Goal: Task Accomplishment & Management: Complete application form

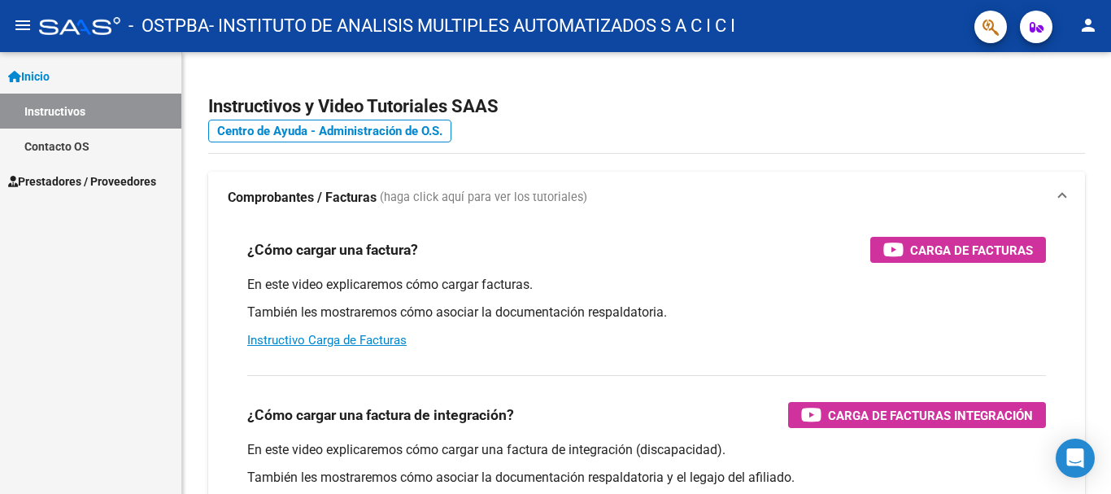
click at [148, 172] on span "Prestadores / Proveedores" at bounding box center [82, 181] width 148 height 18
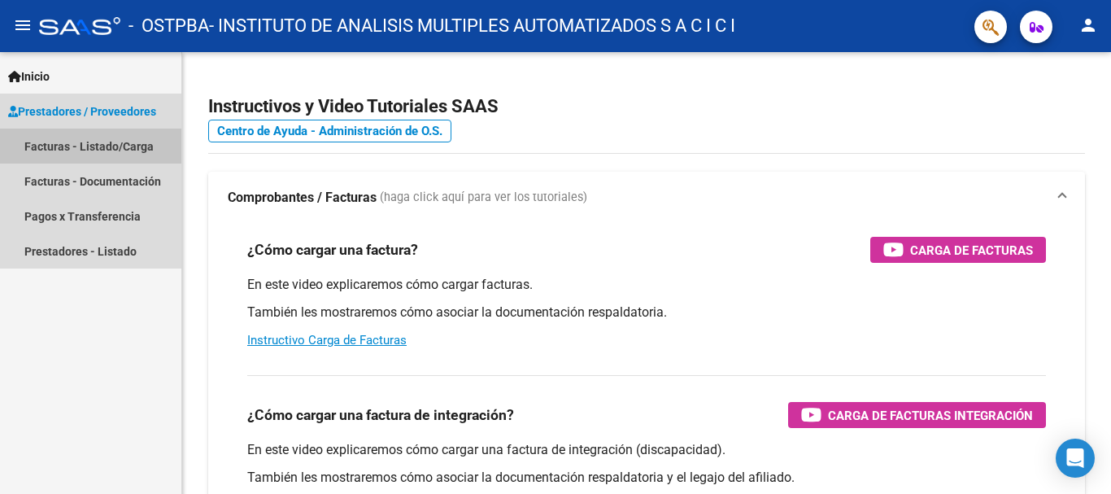
click at [111, 151] on link "Facturas - Listado/Carga" at bounding box center [90, 146] width 181 height 35
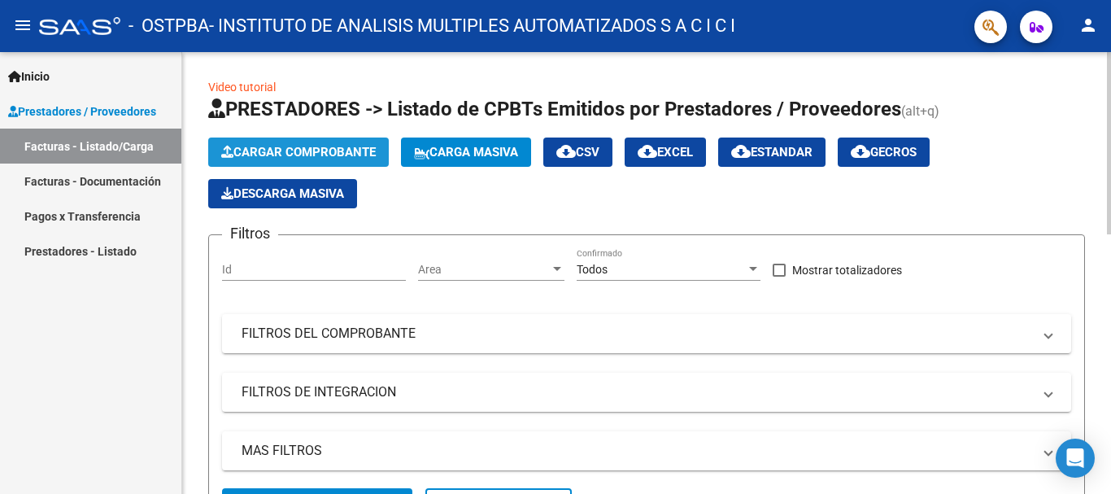
click at [275, 154] on span "Cargar Comprobante" at bounding box center [298, 152] width 155 height 15
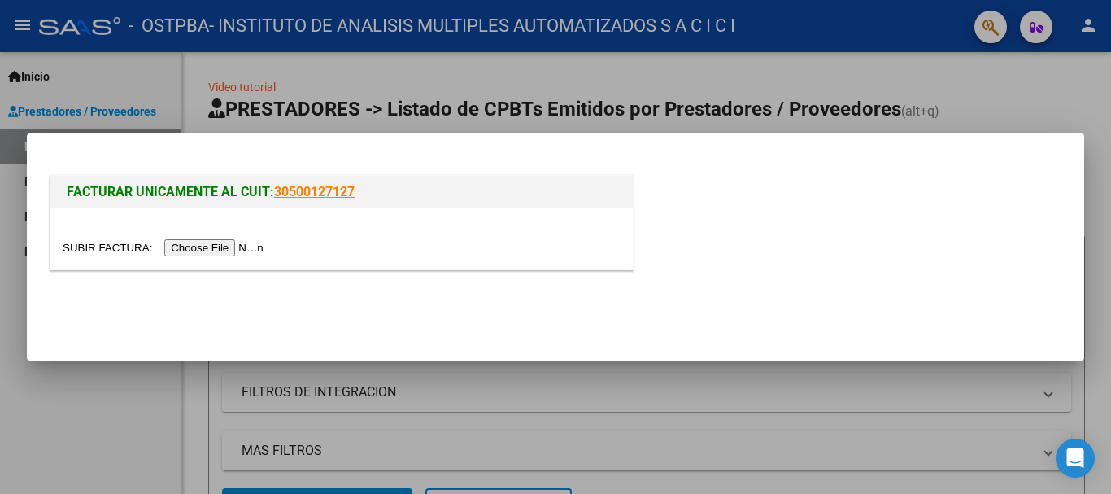
click at [220, 246] on input "file" at bounding box center [166, 247] width 206 height 17
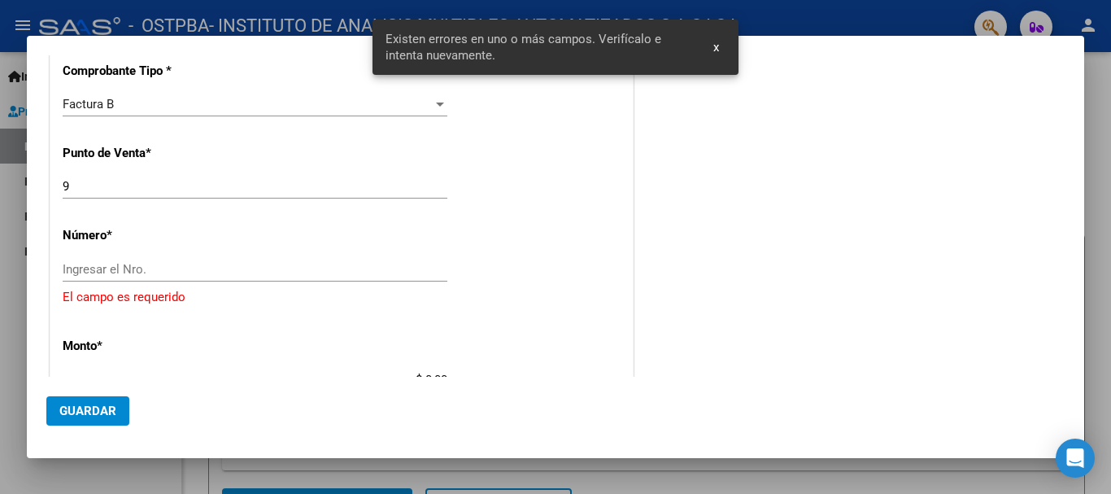
scroll to position [415, 0]
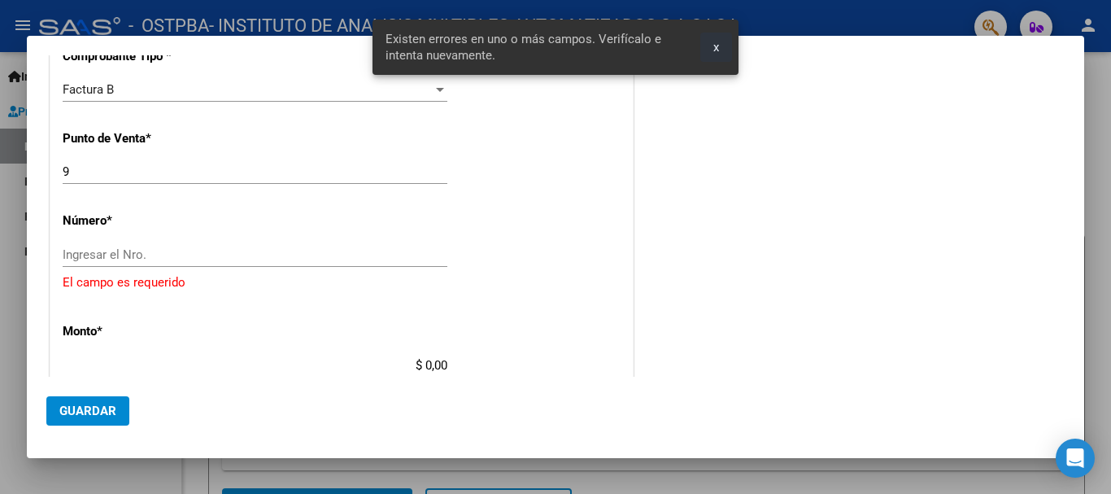
click at [719, 45] on span "x" at bounding box center [716, 47] width 6 height 15
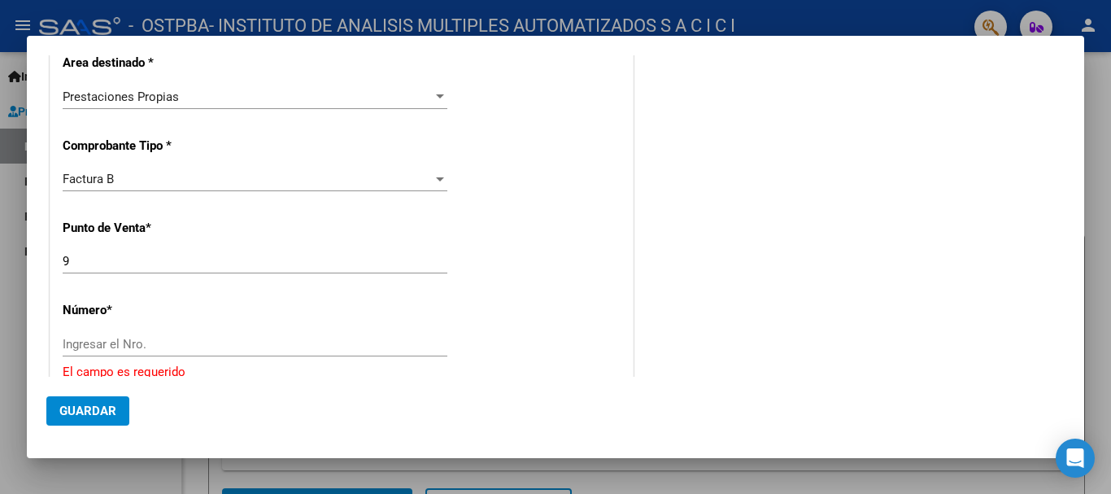
scroll to position [407, 0]
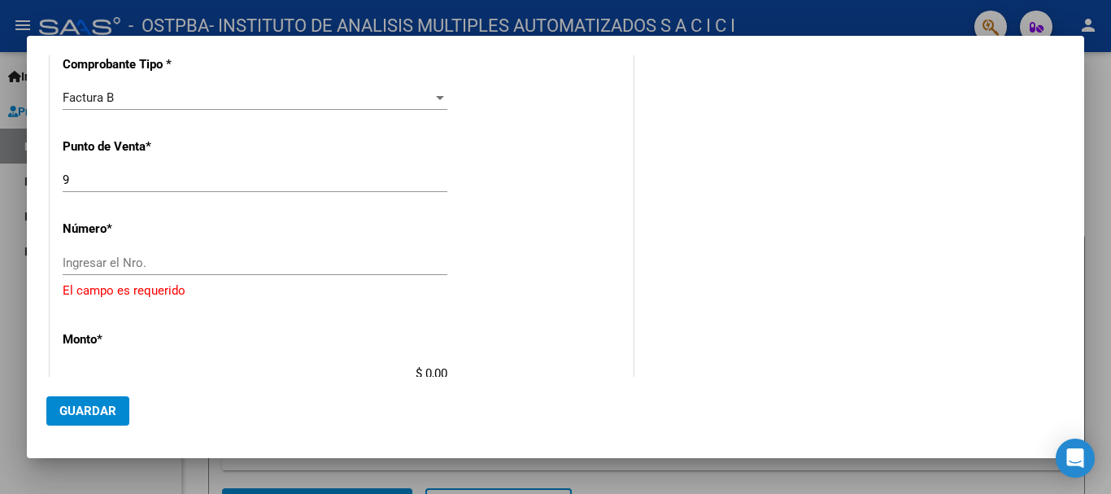
click at [216, 269] on input "Ingresar el Nro." at bounding box center [255, 262] width 385 height 15
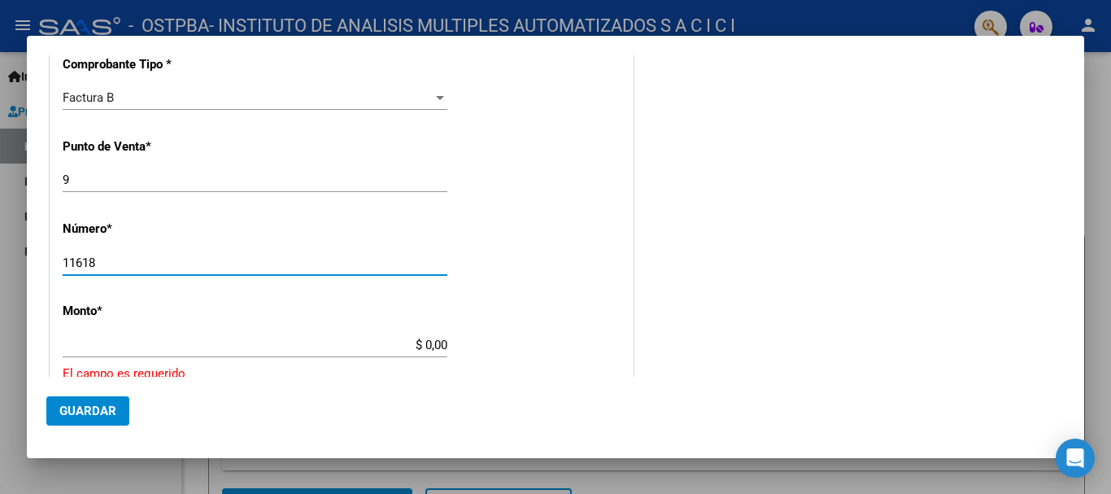
type input "11618"
click at [166, 256] on input "11618" at bounding box center [255, 262] width 385 height 15
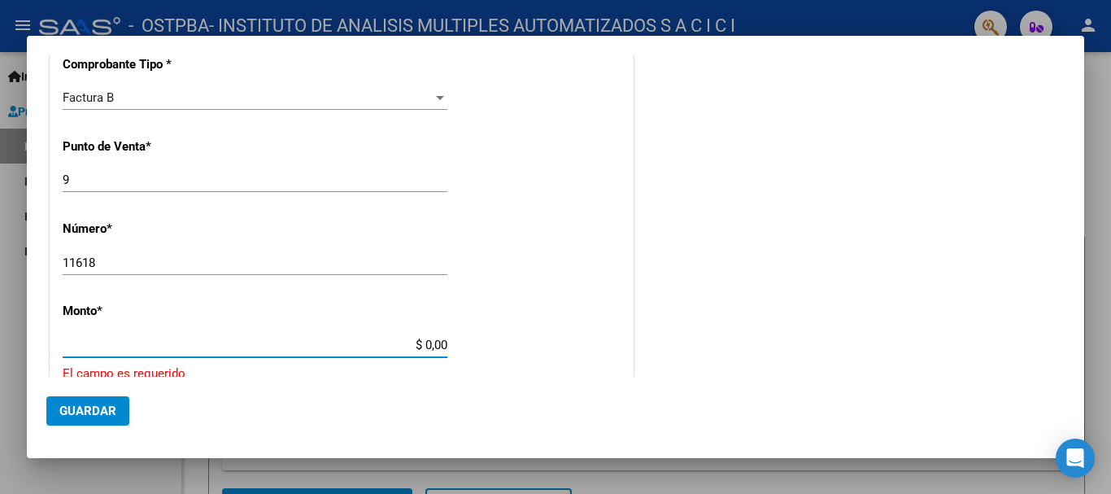
click at [232, 342] on input "$ 0,00" at bounding box center [255, 345] width 385 height 15
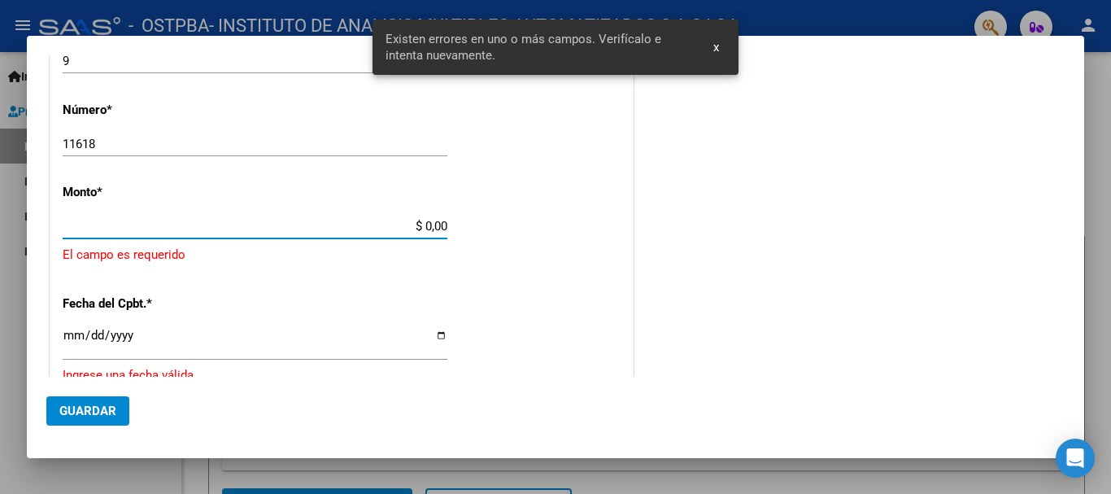
scroll to position [533, 0]
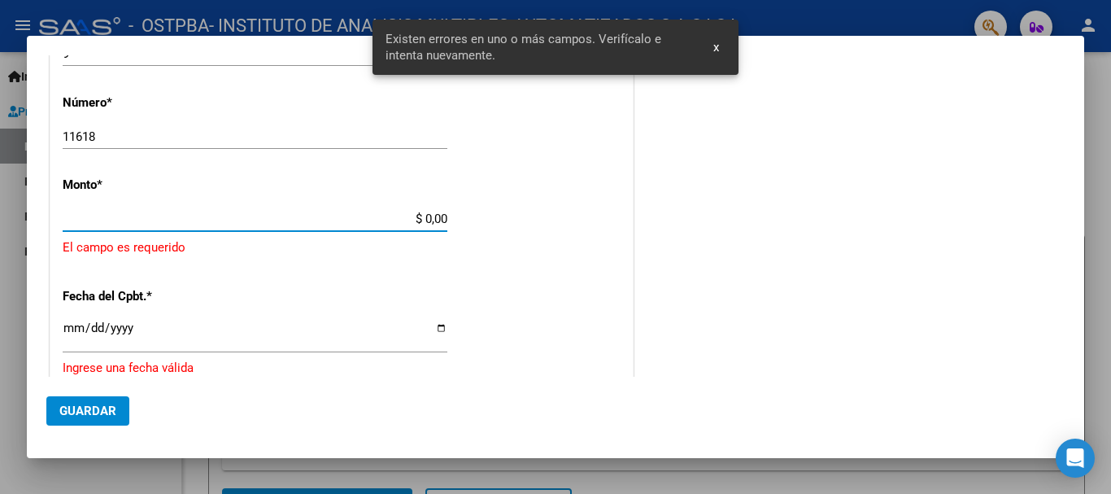
paste input "12,469,119.88"
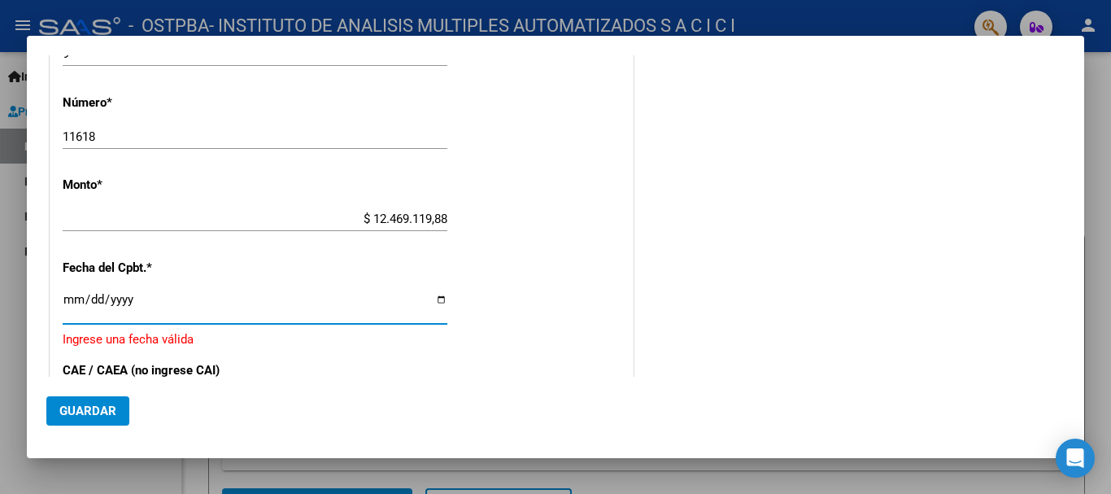
click at [302, 303] on input "Ingresar la fecha" at bounding box center [255, 306] width 385 height 26
click at [413, 223] on input "$ 12.469.119,88" at bounding box center [255, 219] width 385 height 15
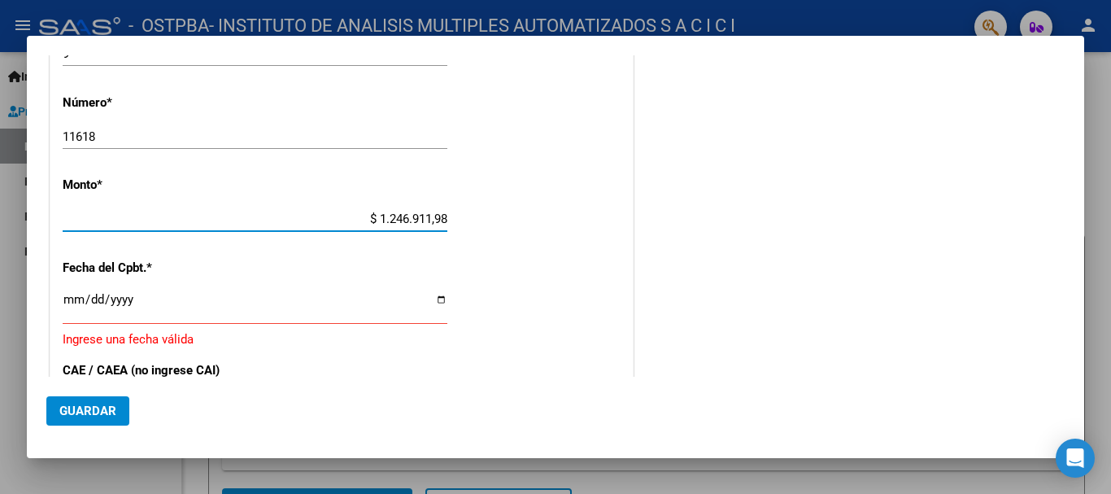
type input "$ 12.469.119,88"
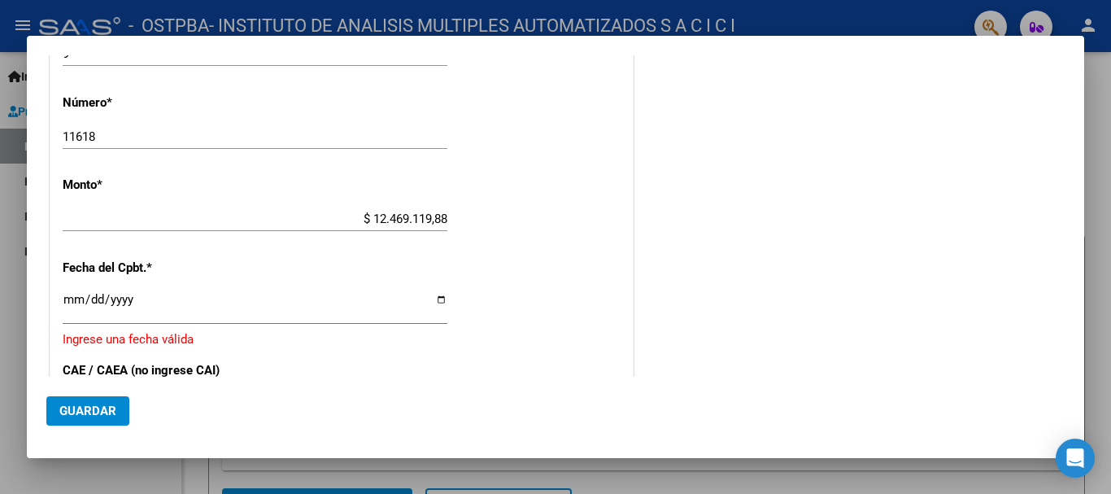
click at [434, 290] on div "Ingresar la fecha" at bounding box center [255, 306] width 385 height 35
click at [434, 301] on input "Ingresar la fecha" at bounding box center [255, 306] width 385 height 26
type input "[DATE]"
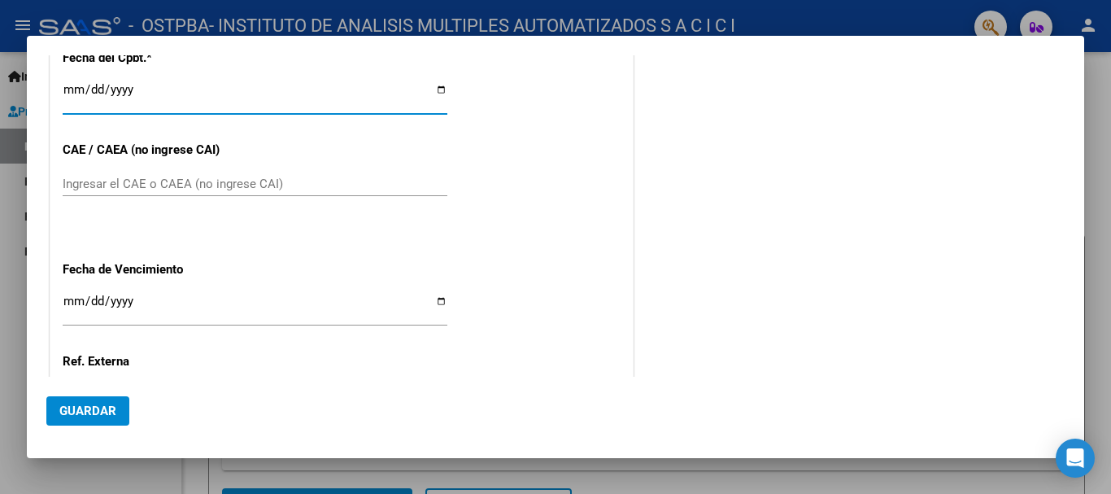
scroll to position [777, 0]
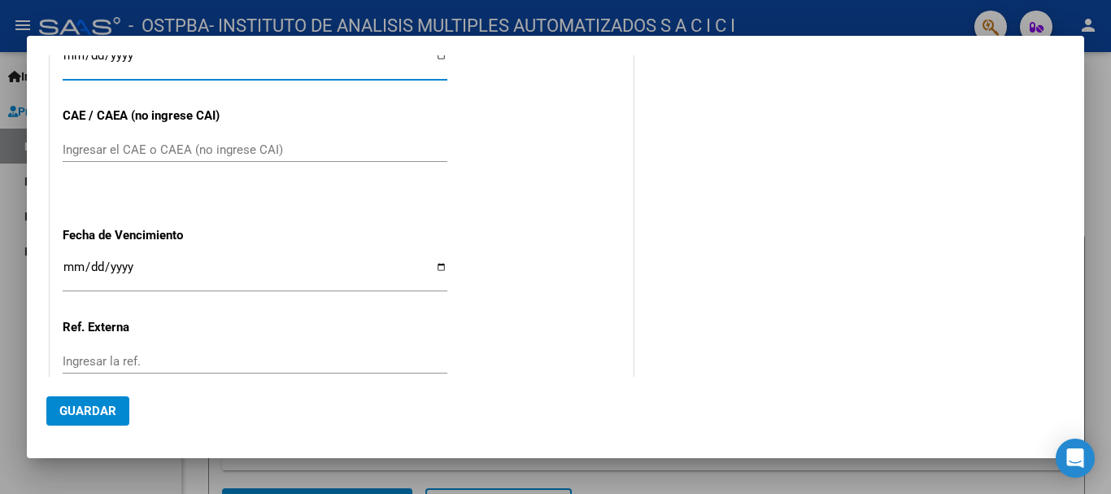
click at [251, 147] on input "Ingresar el CAE o CAEA (no ingrese CAI)" at bounding box center [255, 149] width 385 height 15
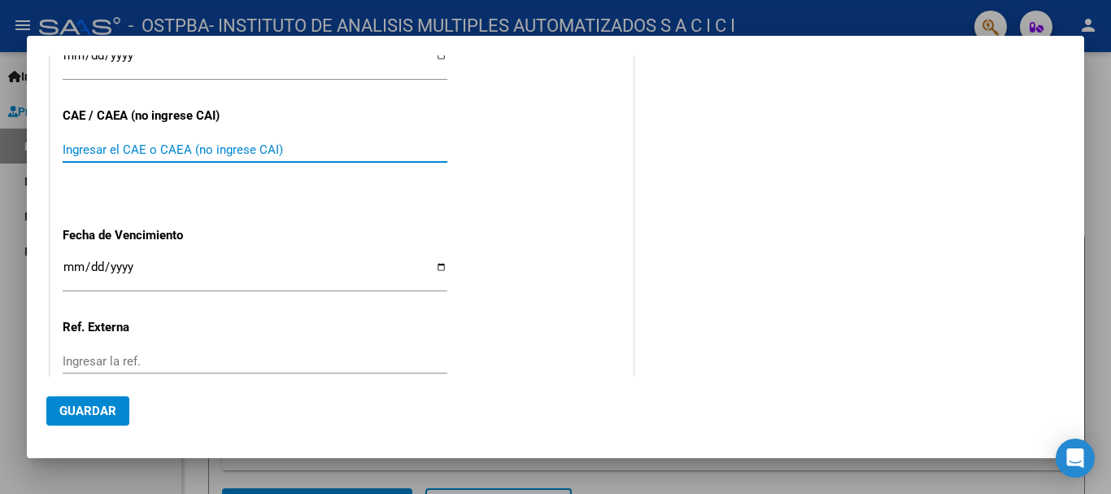
paste input "75400500647664"
type input "75400500647664"
click at [122, 419] on button "Guardar" at bounding box center [87, 410] width 83 height 29
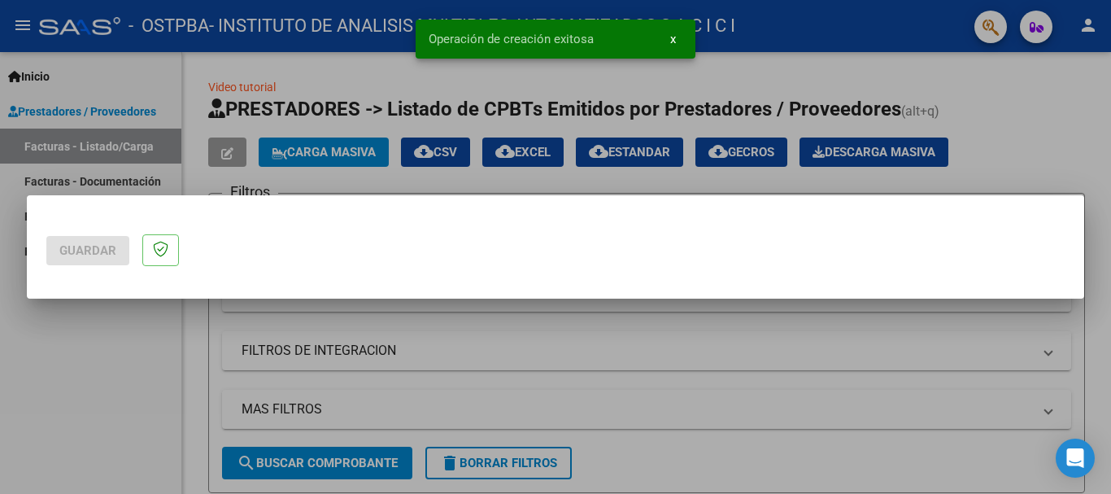
scroll to position [0, 0]
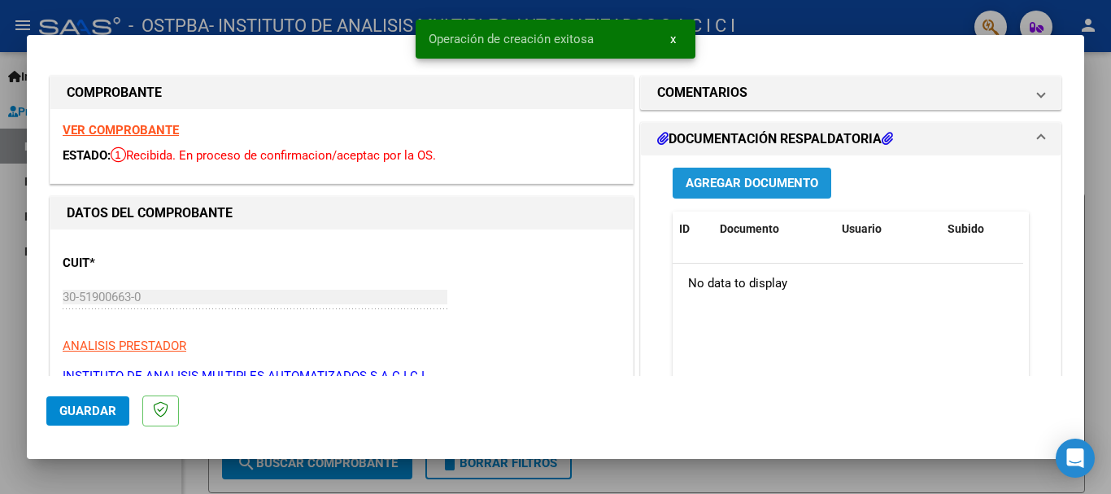
click at [757, 186] on span "Agregar Documento" at bounding box center [752, 184] width 133 height 15
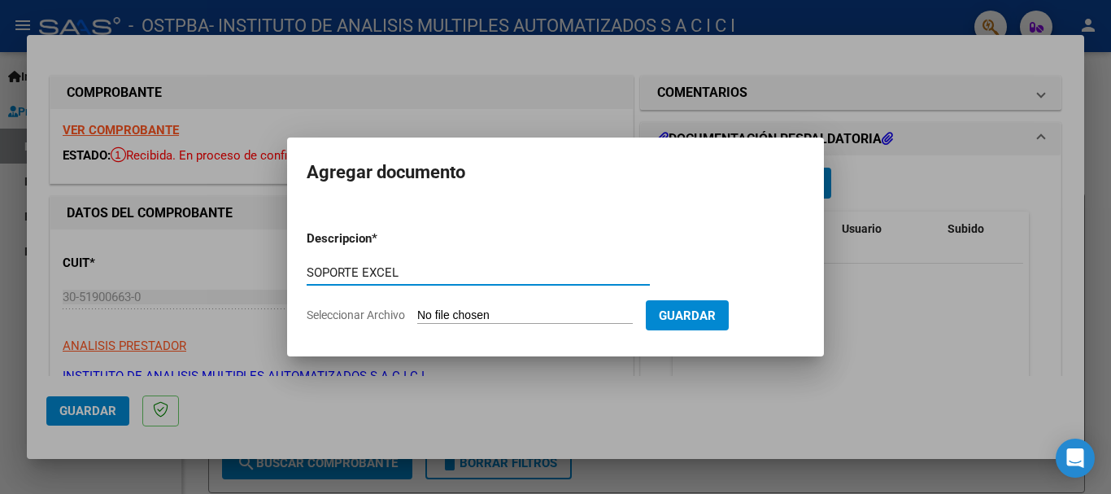
type input "SOPORTE EXCEL"
click at [355, 324] on form "Descripcion * SOPORTE EXCEL Escriba aquí una descripcion Seleccionar Archivo Gu…" at bounding box center [556, 276] width 498 height 119
click at [340, 314] on span "Seleccionar Archivo" at bounding box center [356, 314] width 98 height 13
click at [417, 314] on input "Seleccionar Archivo" at bounding box center [525, 315] width 216 height 15
type input "C:\fakepath\DETALLE FC 11618.xlsx"
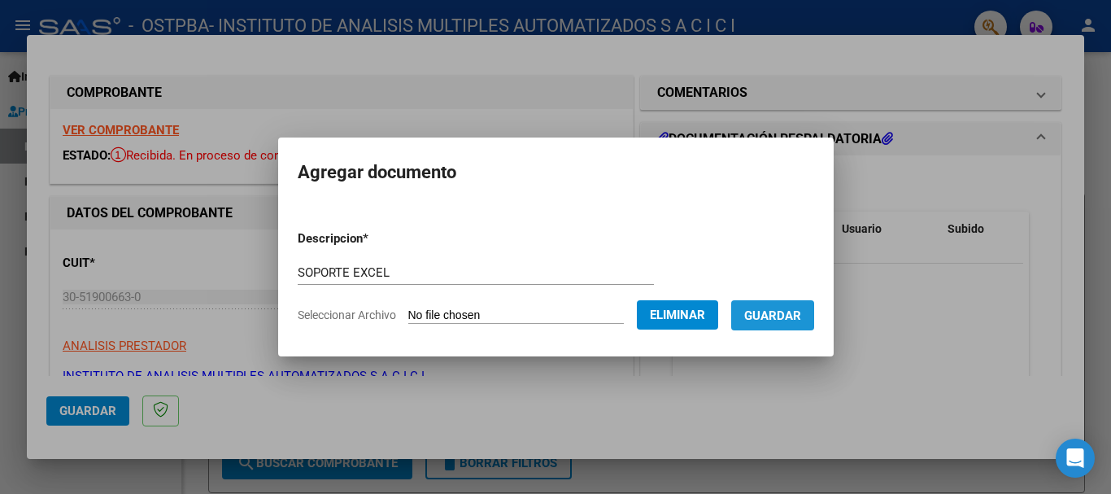
click at [794, 320] on span "Guardar" at bounding box center [772, 315] width 57 height 15
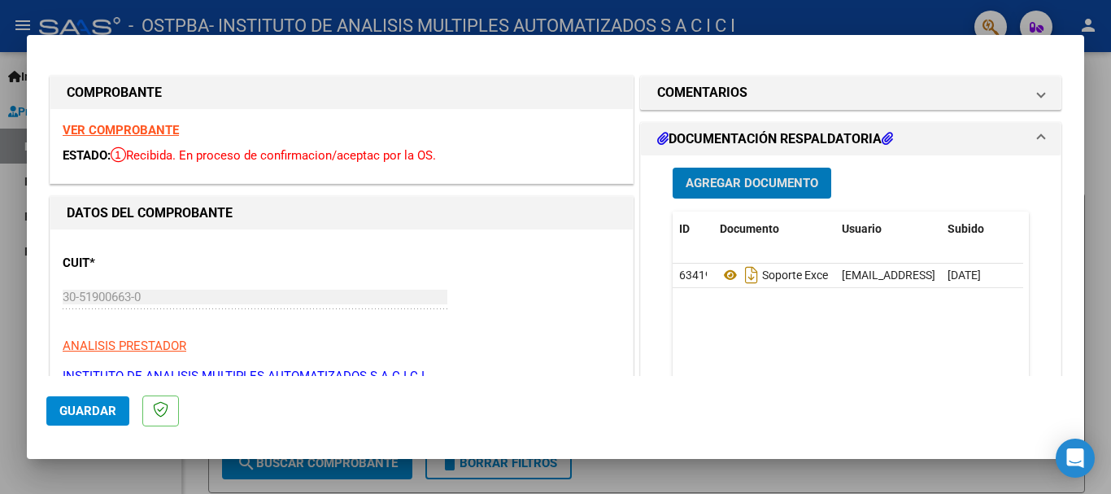
click at [696, 173] on button "Agregar Documento" at bounding box center [752, 183] width 159 height 30
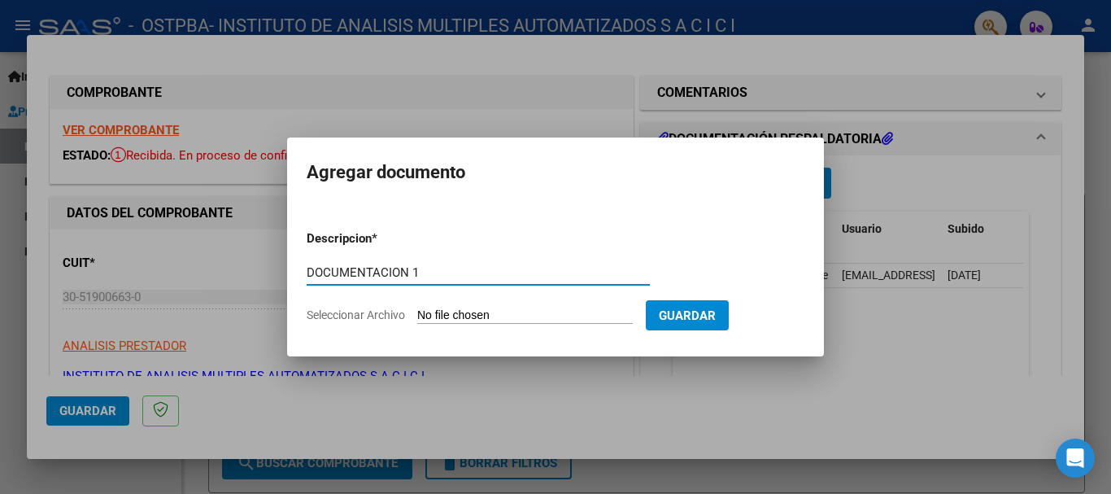
type input "DOCUMENTACION 1"
click at [376, 316] on span "Seleccionar Archivo" at bounding box center [356, 314] width 98 height 13
click at [417, 316] on input "Seleccionar Archivo" at bounding box center [525, 315] width 216 height 15
type input "C:\fakepath\1.rar"
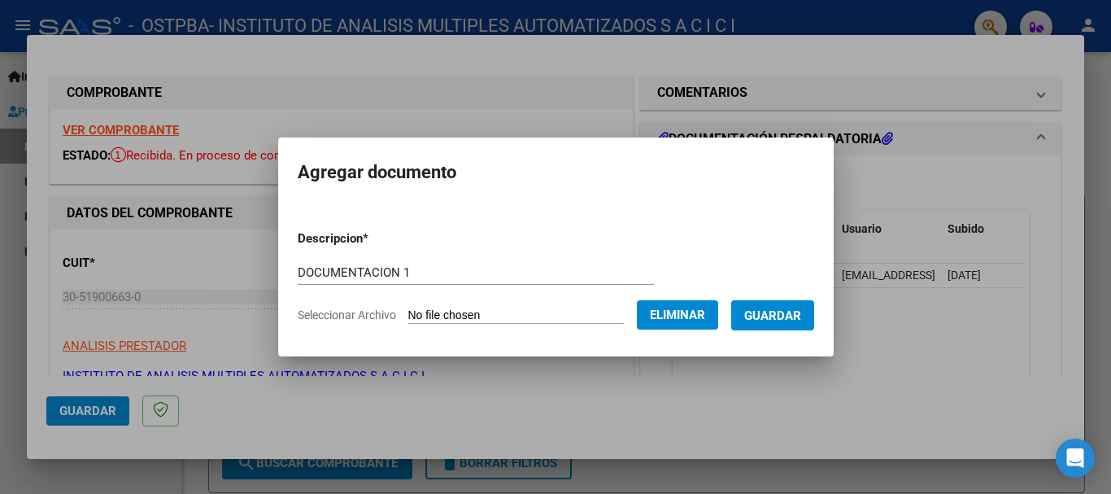
click at [799, 312] on span "Guardar" at bounding box center [772, 315] width 57 height 15
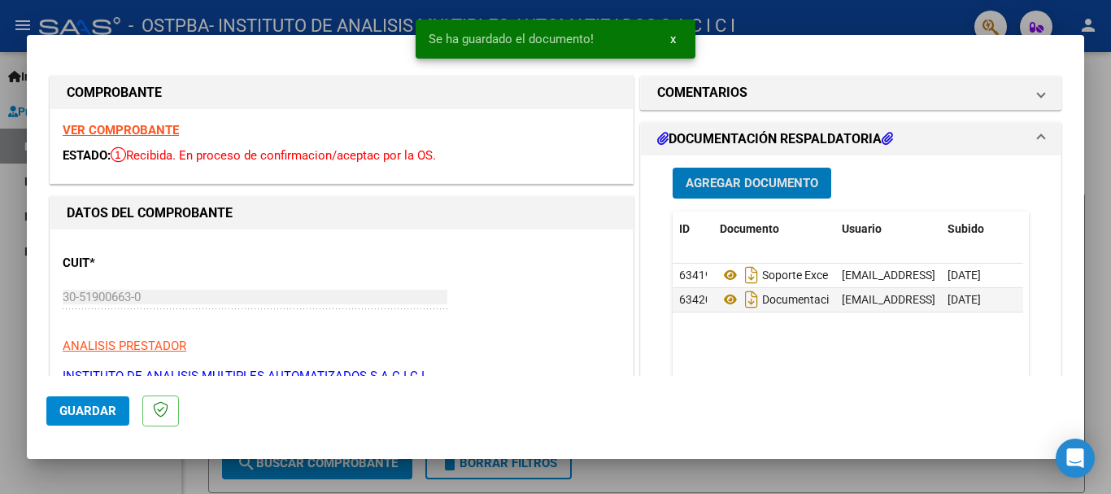
click at [730, 172] on button "Agregar Documento" at bounding box center [752, 183] width 159 height 30
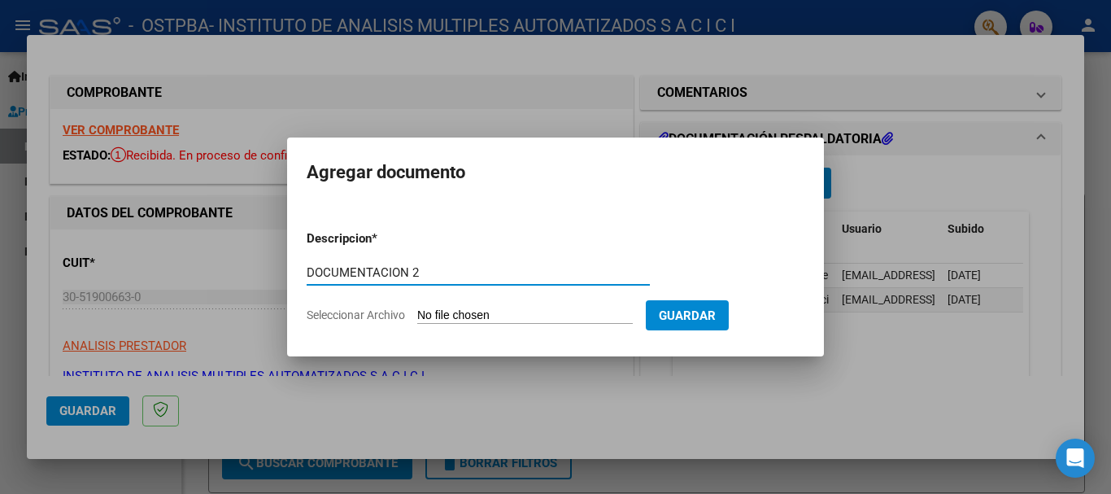
type input "DOCUMENTACION 2"
click at [334, 316] on span "Seleccionar Archivo" at bounding box center [356, 314] width 98 height 13
click at [417, 316] on input "Seleccionar Archivo" at bounding box center [525, 315] width 216 height 15
type input "C:\fakepath\2.rar"
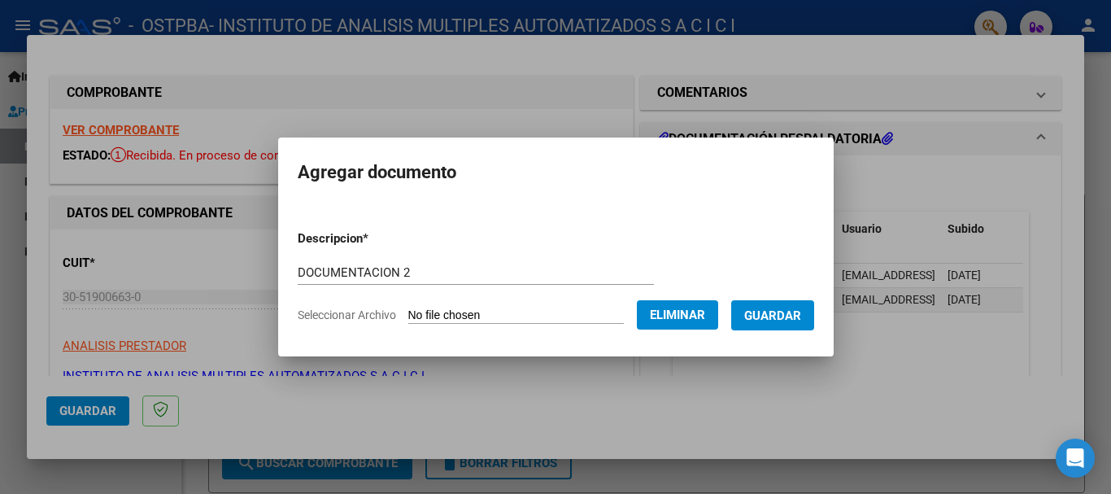
click at [778, 313] on span "Guardar" at bounding box center [772, 315] width 57 height 15
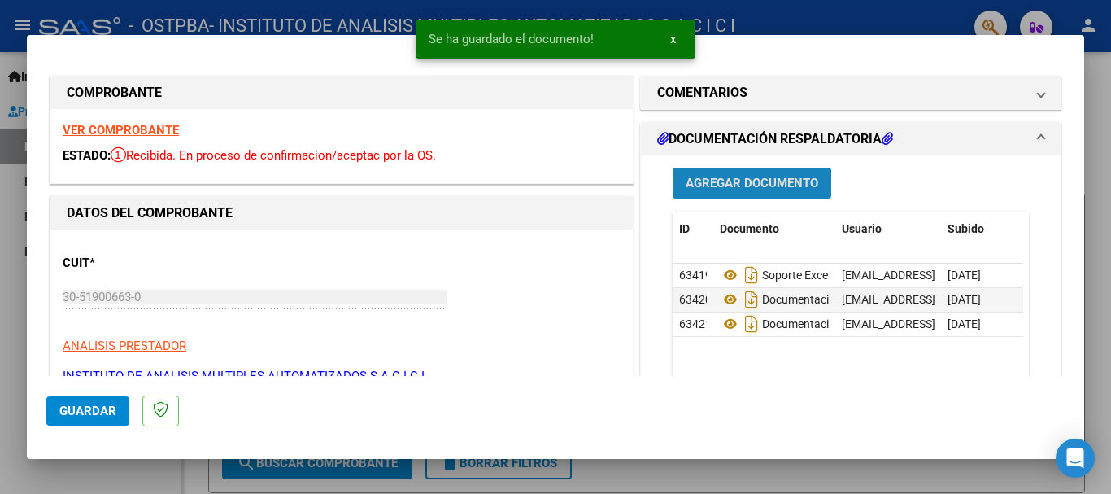
click at [731, 178] on span "Agregar Documento" at bounding box center [752, 184] width 133 height 15
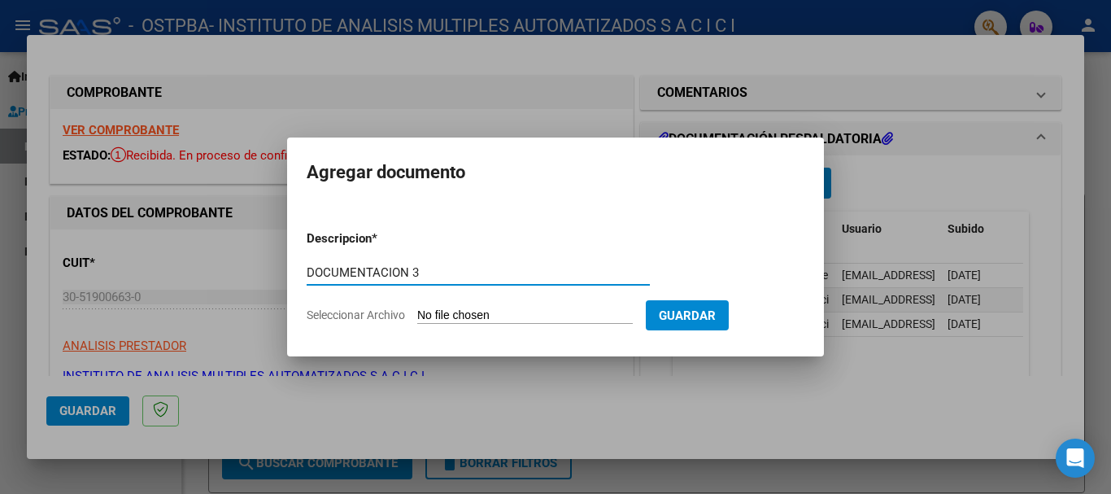
type input "DOCUMENTACION 3"
click at [344, 315] on span "Seleccionar Archivo" at bounding box center [356, 314] width 98 height 13
click at [417, 315] on input "Seleccionar Archivo" at bounding box center [525, 315] width 216 height 15
type input "C:\fakepath\3.rar"
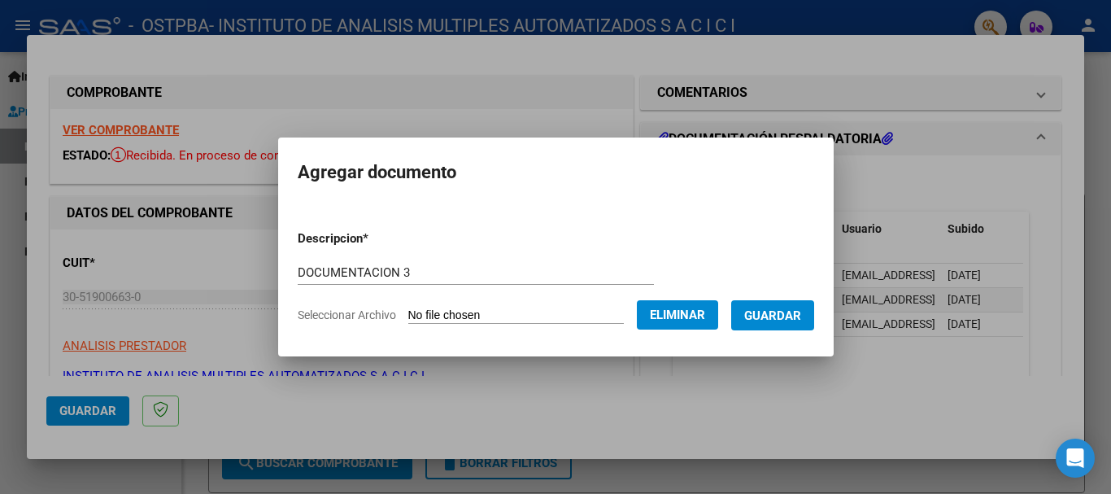
click at [799, 316] on span "Guardar" at bounding box center [772, 315] width 57 height 15
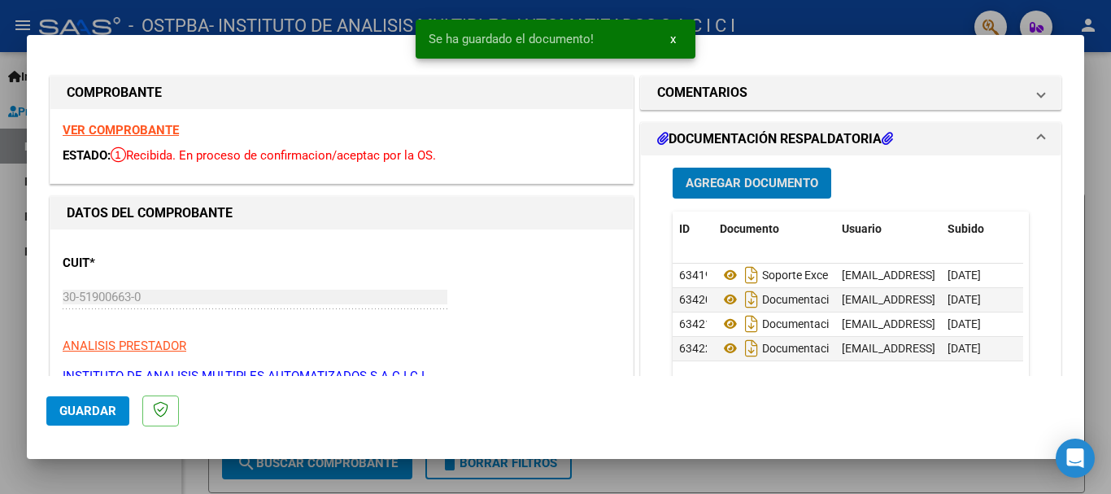
click at [721, 181] on span "Agregar Documento" at bounding box center [752, 184] width 133 height 15
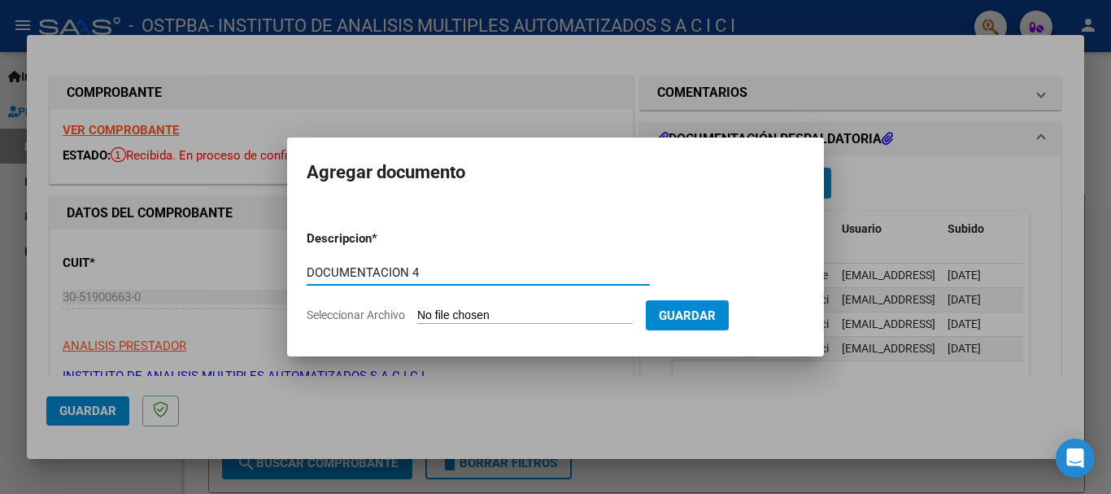
type input "DOCUMENTACION 4"
click at [390, 314] on span "Seleccionar Archivo" at bounding box center [356, 314] width 98 height 13
click at [417, 314] on input "Seleccionar Archivo" at bounding box center [525, 315] width 216 height 15
type input "C:\fakepath\4.rar"
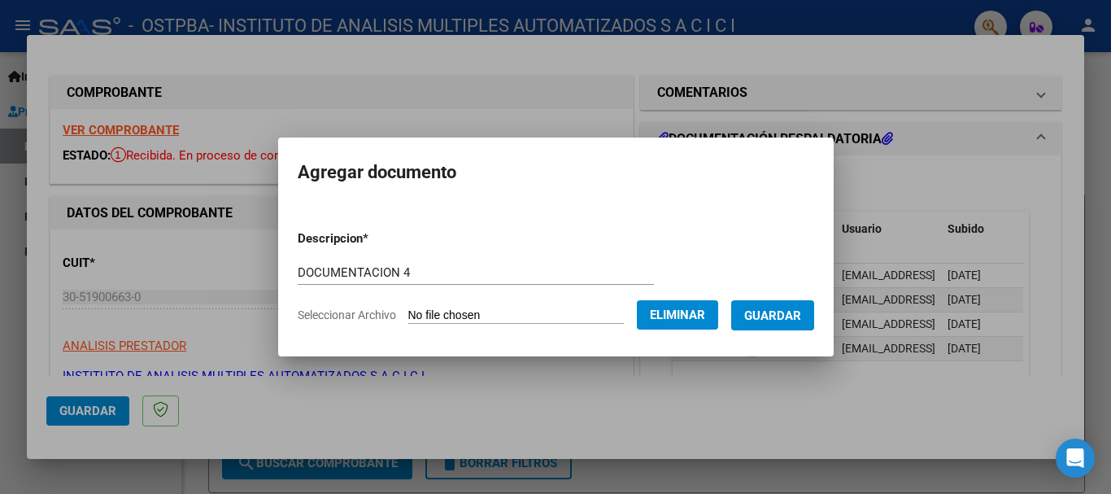
click at [780, 322] on span "Guardar" at bounding box center [772, 315] width 57 height 15
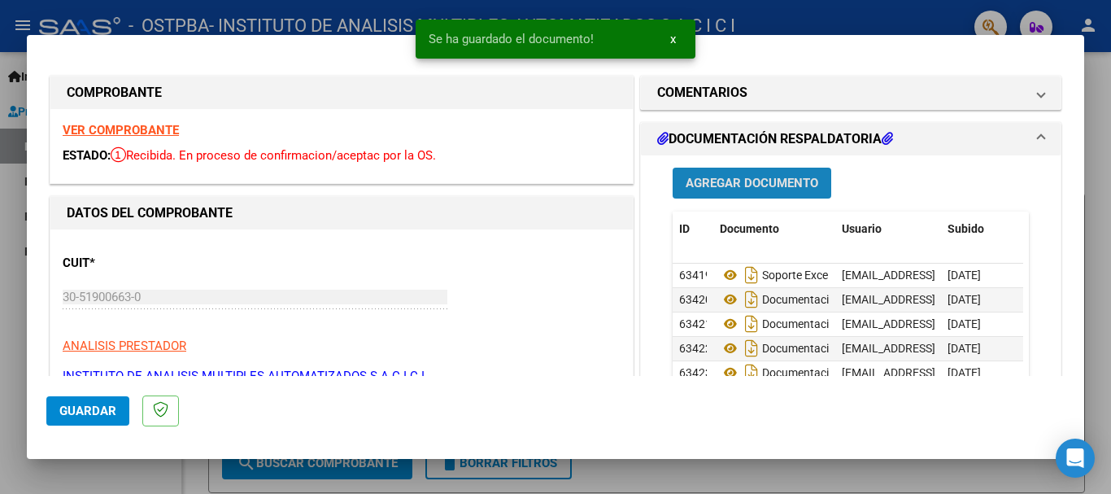
click at [718, 173] on button "Agregar Documento" at bounding box center [752, 183] width 159 height 30
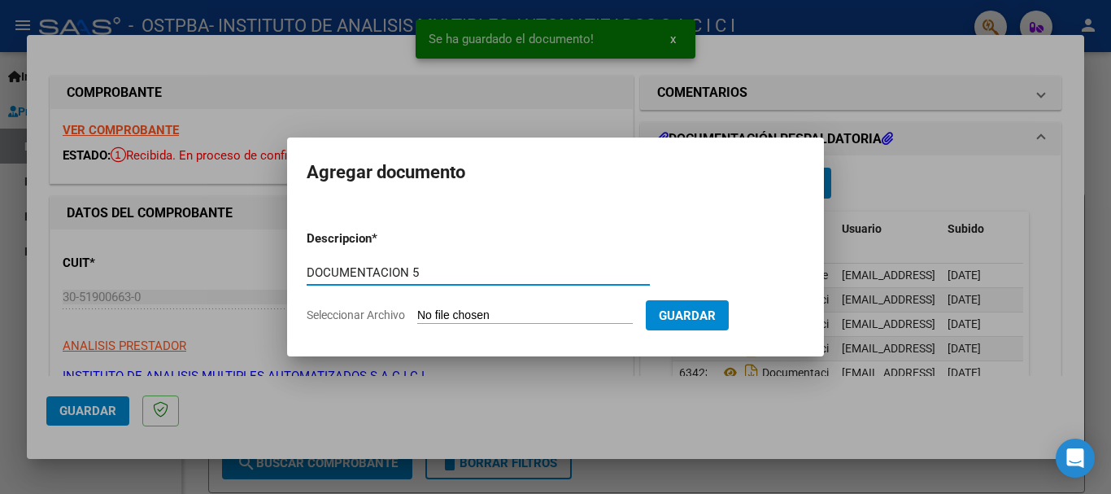
type input "DOCUMENTACION 5"
click at [360, 315] on span "Seleccionar Archivo" at bounding box center [356, 314] width 98 height 13
click at [417, 315] on input "Seleccionar Archivo" at bounding box center [525, 315] width 216 height 15
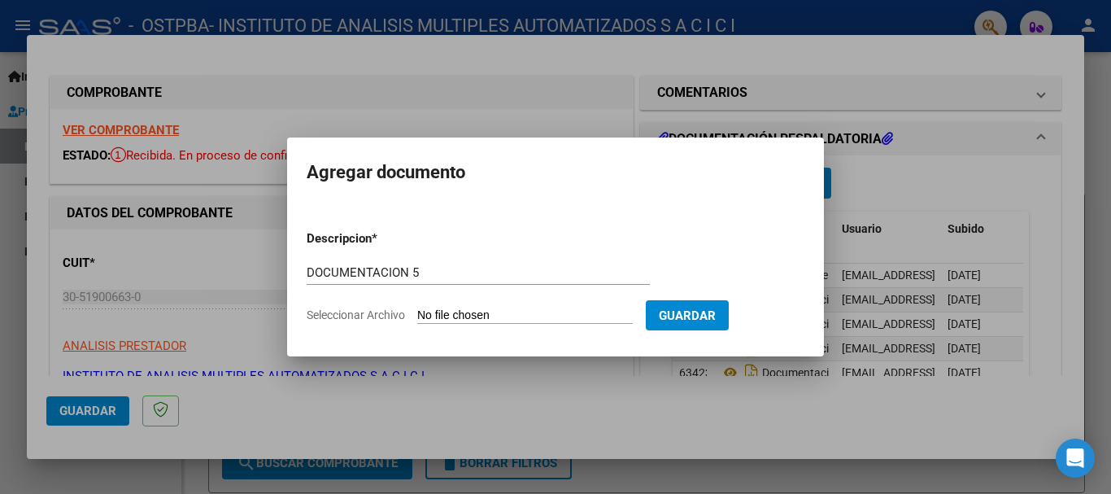
type input "C:\fakepath\5.rar"
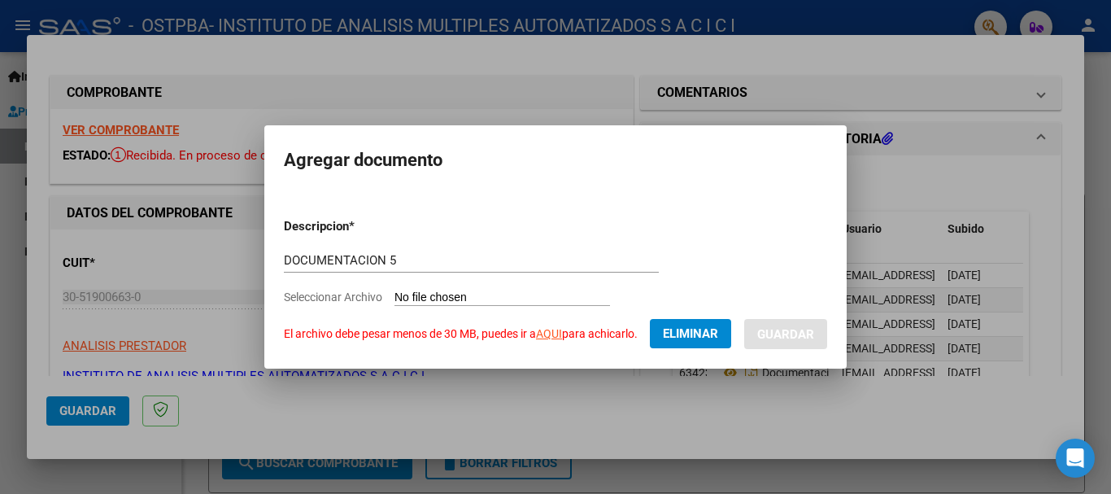
click at [329, 299] on span "Seleccionar Archivo" at bounding box center [333, 296] width 98 height 13
click at [696, 334] on span "Eliminar" at bounding box center [690, 333] width 55 height 15
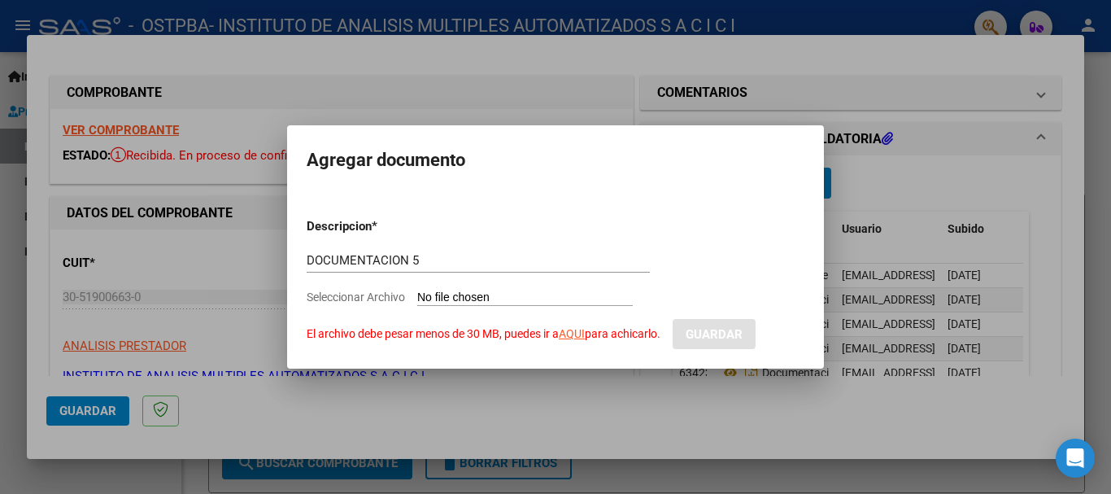
click at [356, 291] on span "Seleccionar Archivo" at bounding box center [356, 296] width 98 height 13
click at [417, 291] on input "Seleccionar Archivo El archivo debe pesar menos de 30 MB, puedes ir a AQUI para…" at bounding box center [525, 297] width 216 height 15
type input "C:\fakepath\5.rar"
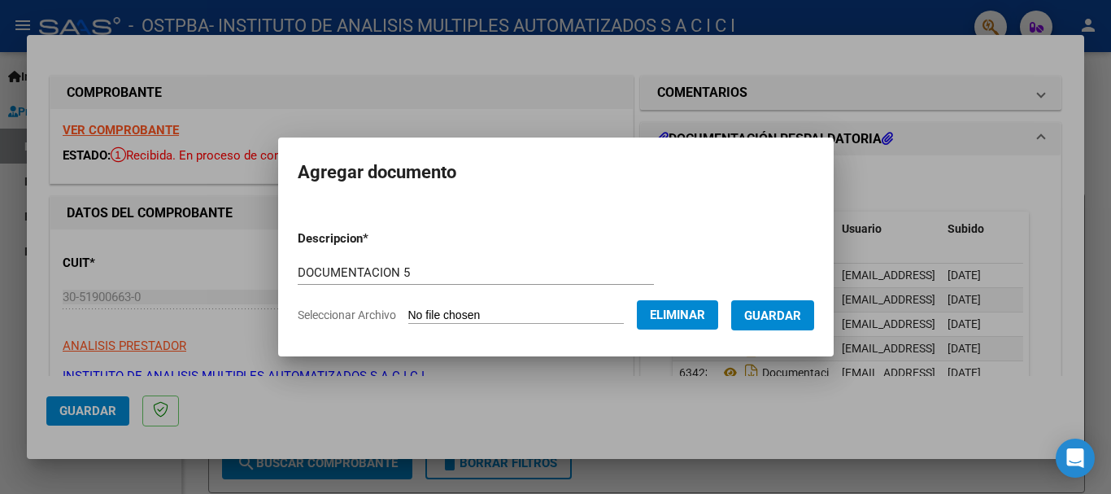
click at [793, 316] on span "Guardar" at bounding box center [772, 315] width 57 height 15
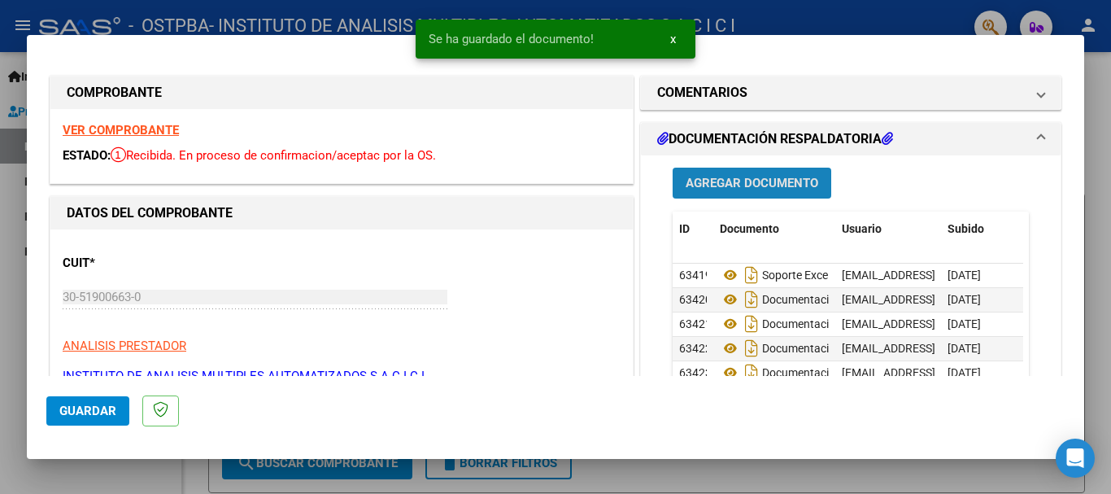
click at [744, 169] on button "Agregar Documento" at bounding box center [752, 183] width 159 height 30
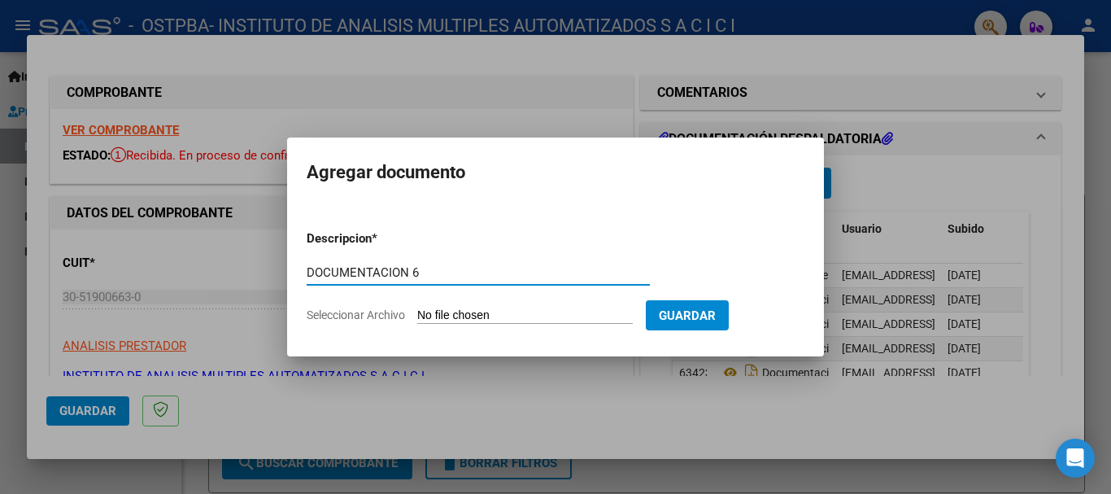
type input "DOCUMENTACION 6"
click at [372, 321] on span "Seleccionar Archivo" at bounding box center [356, 314] width 98 height 13
click at [417, 321] on input "Seleccionar Archivo" at bounding box center [525, 315] width 216 height 15
type input "C:\fakepath\6.rar"
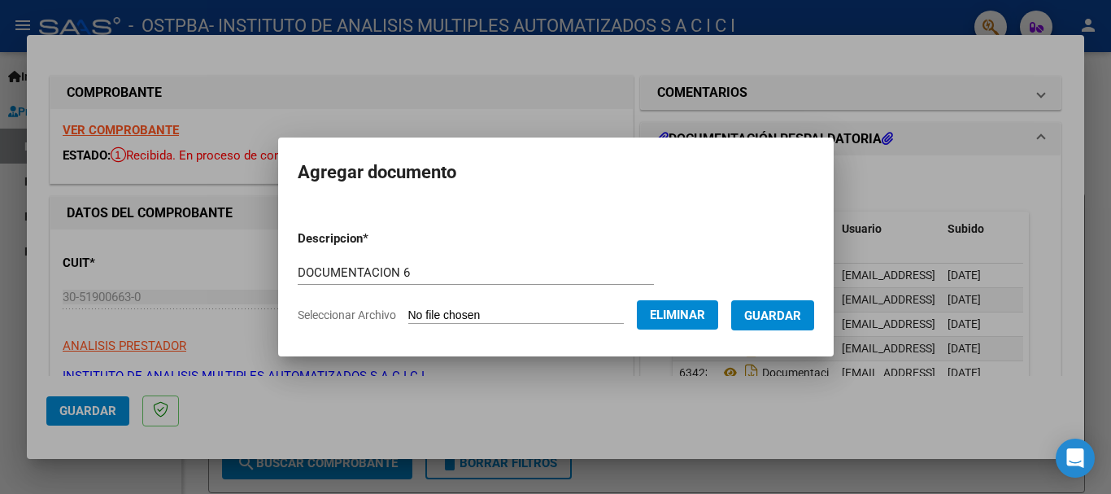
click at [798, 312] on span "Guardar" at bounding box center [772, 315] width 57 height 15
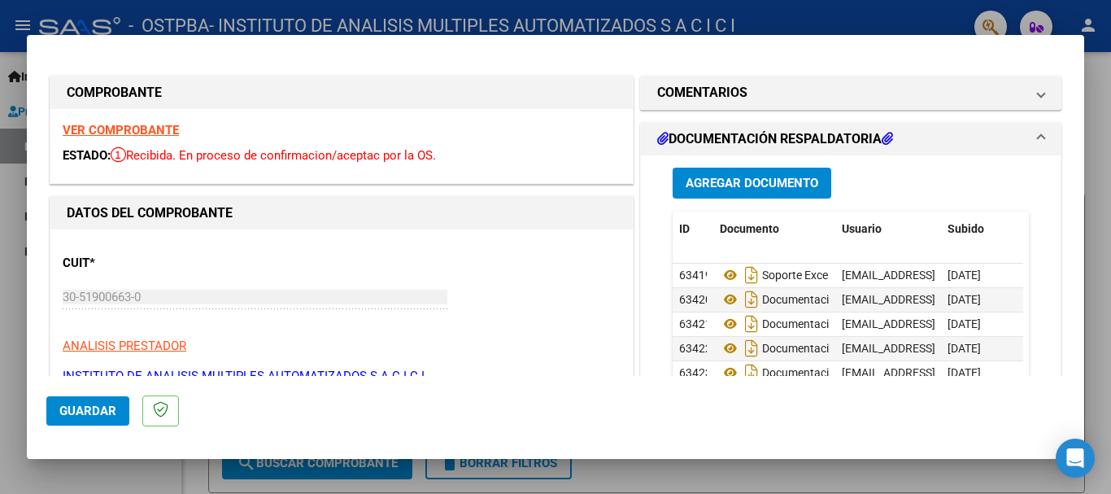
click at [88, 406] on span "Guardar" at bounding box center [87, 410] width 57 height 15
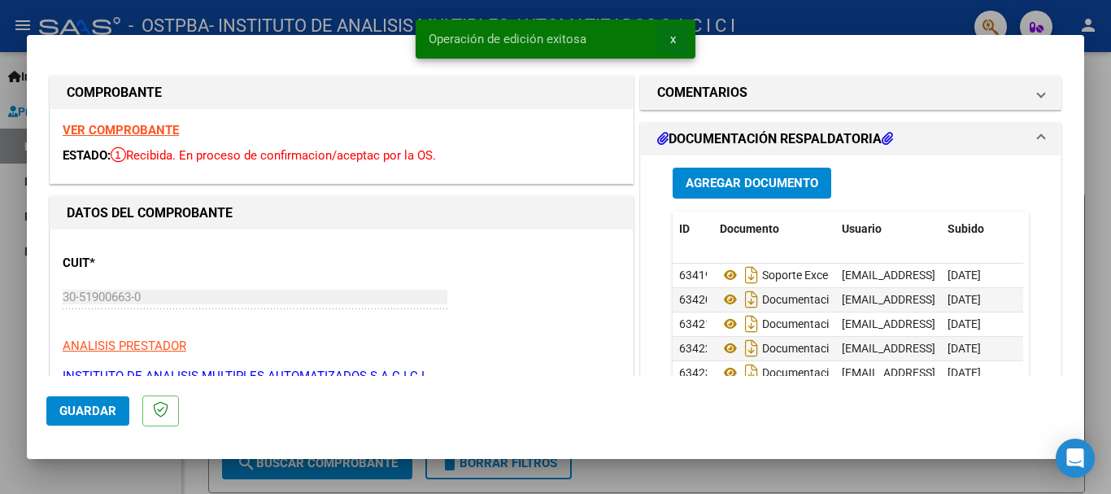
click at [670, 36] on span "x" at bounding box center [673, 39] width 6 height 15
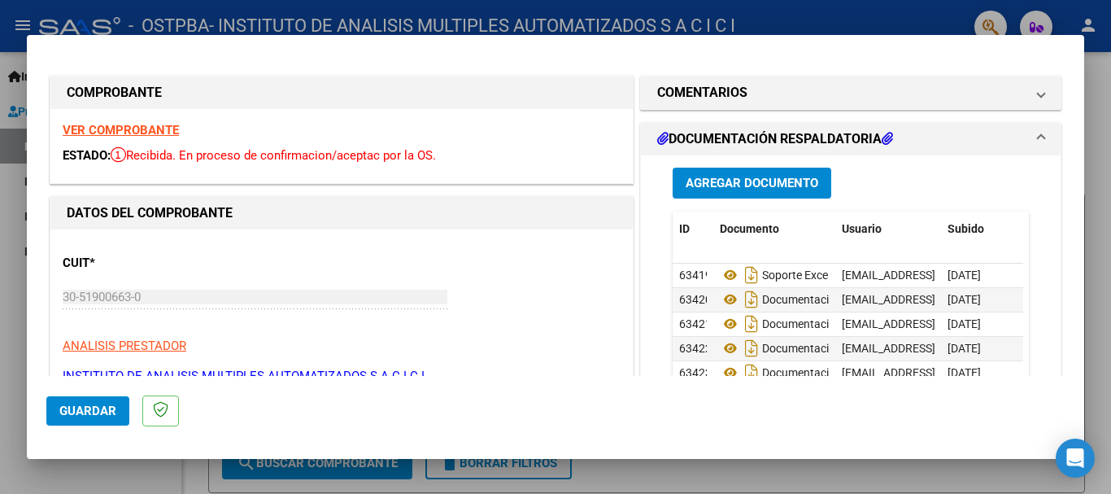
click at [1101, 317] on div at bounding box center [555, 247] width 1111 height 494
type input "$ 0,00"
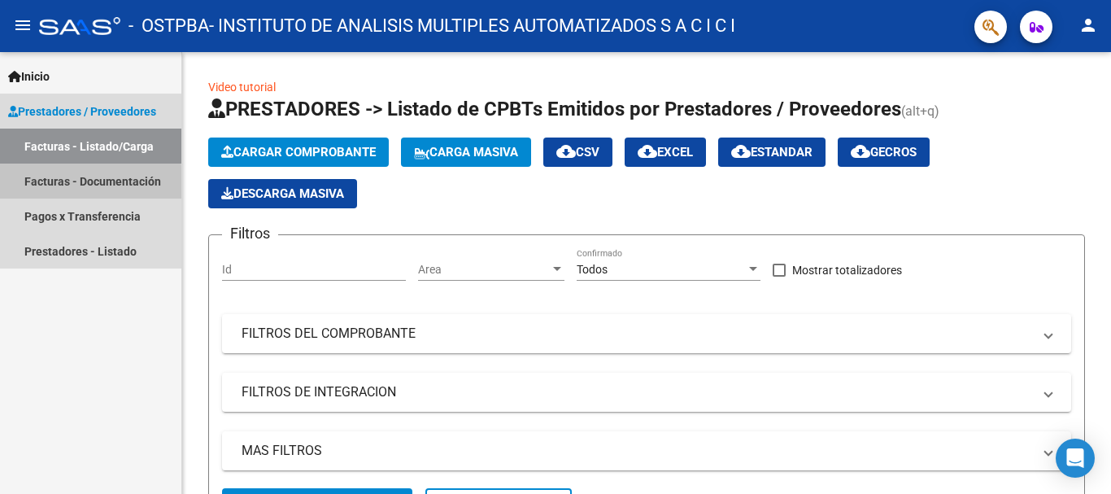
click at [68, 185] on link "Facturas - Documentación" at bounding box center [90, 181] width 181 height 35
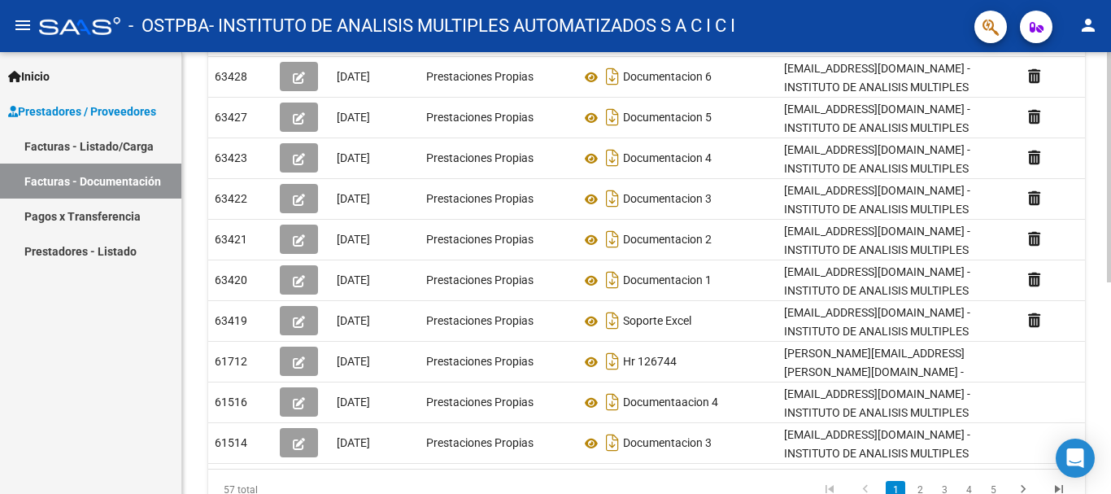
scroll to position [407, 0]
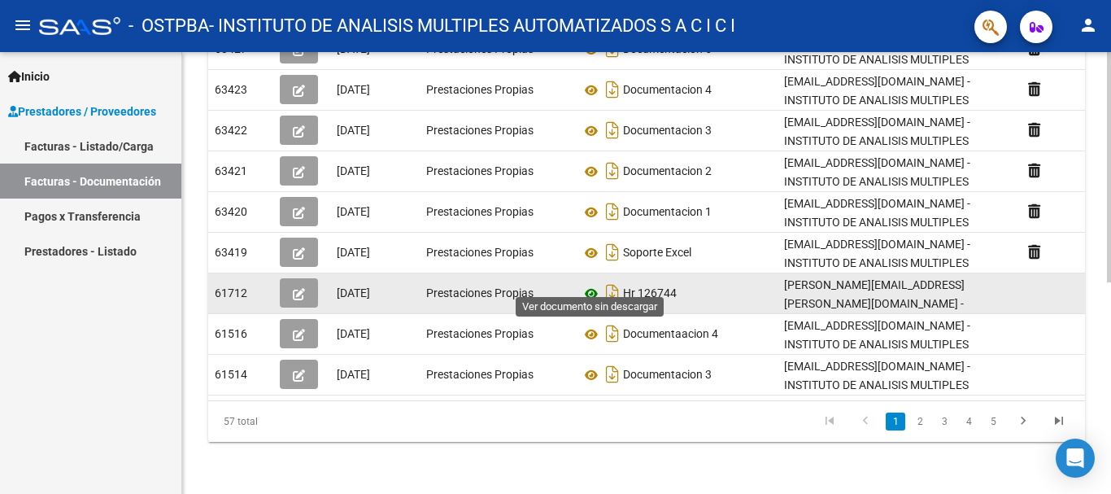
click at [599, 284] on icon at bounding box center [591, 294] width 21 height 20
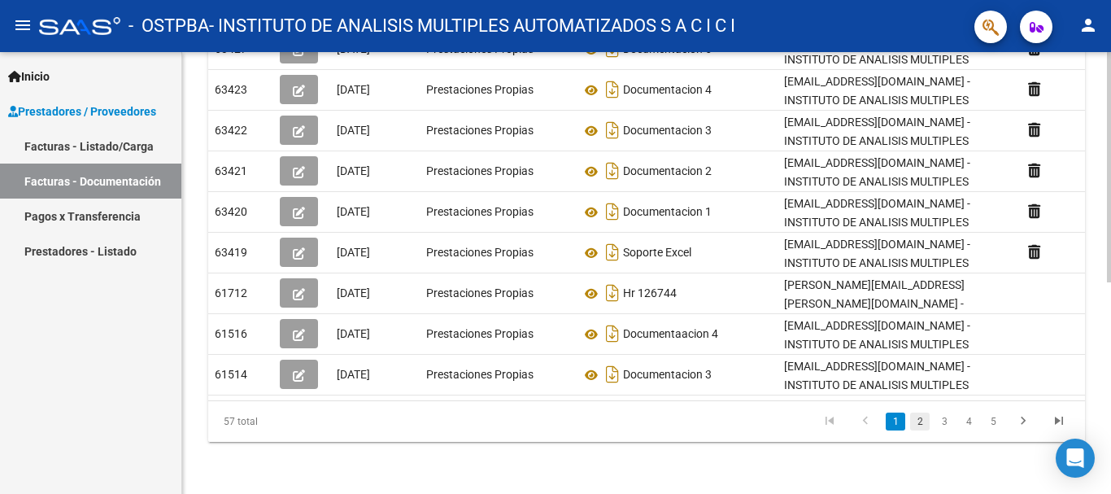
click at [921, 417] on link "2" at bounding box center [920, 421] width 20 height 18
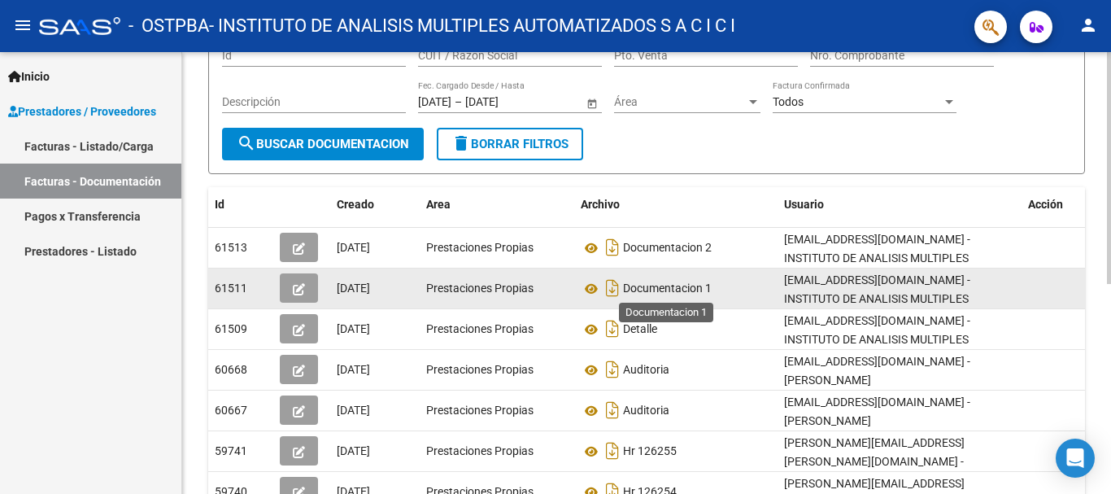
scroll to position [236, 0]
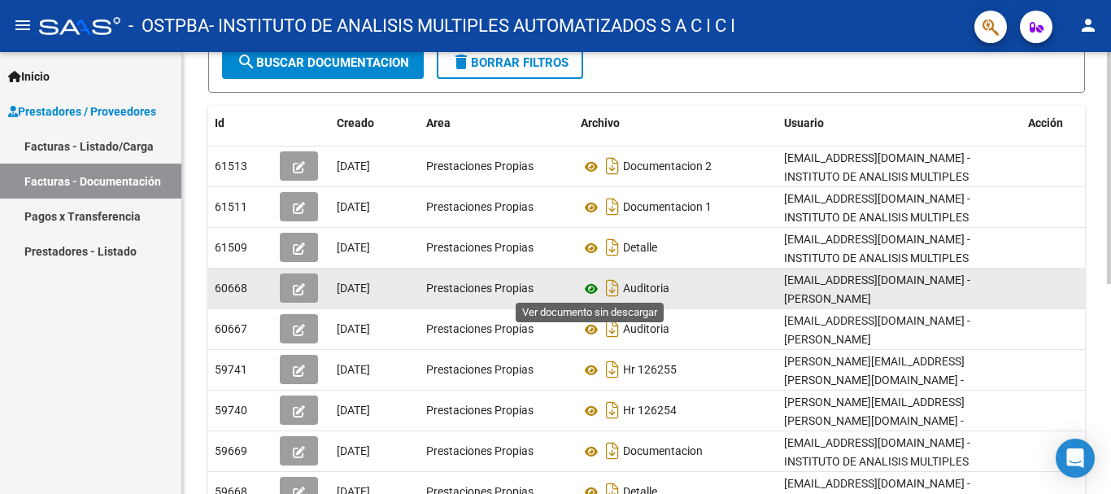
click at [586, 282] on icon at bounding box center [591, 289] width 21 height 20
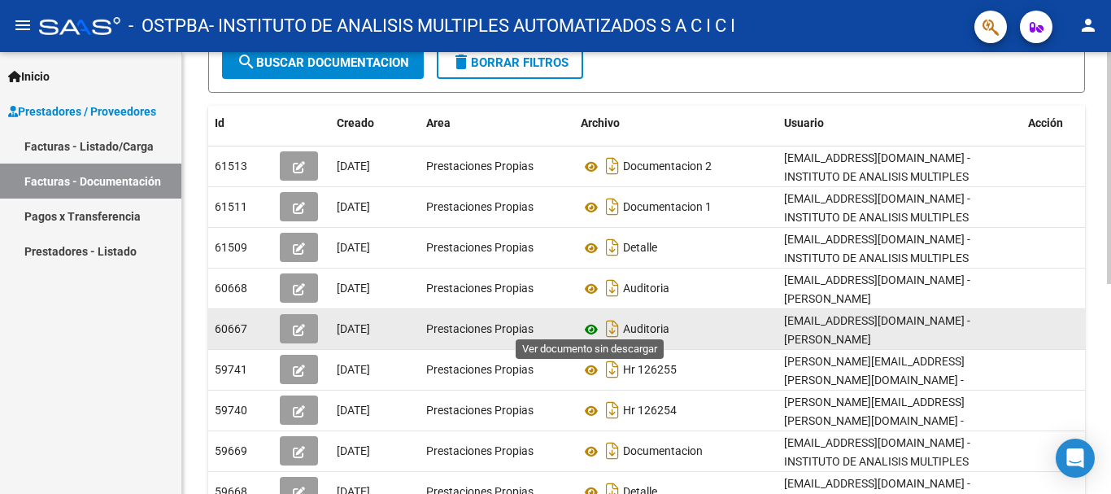
click at [591, 320] on icon at bounding box center [591, 330] width 21 height 20
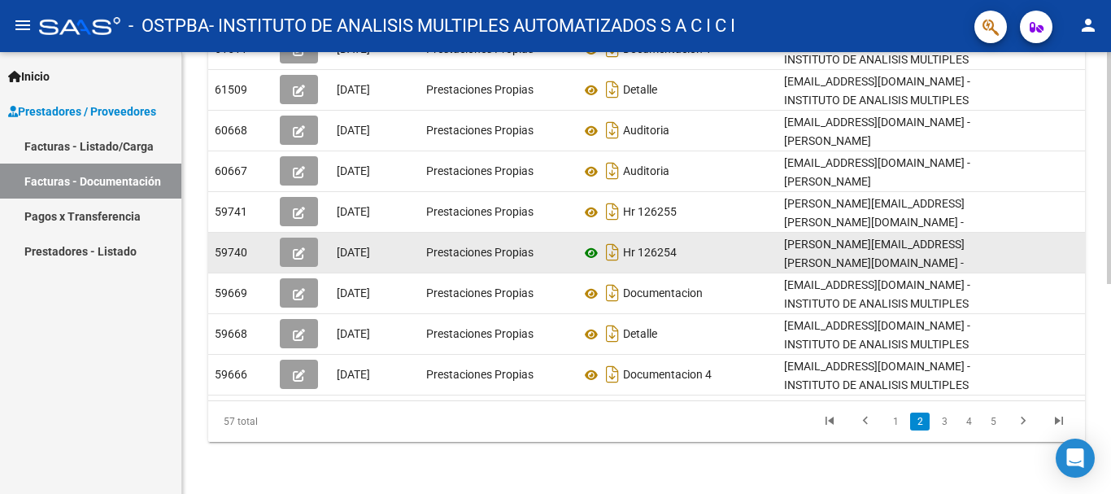
scroll to position [399, 0]
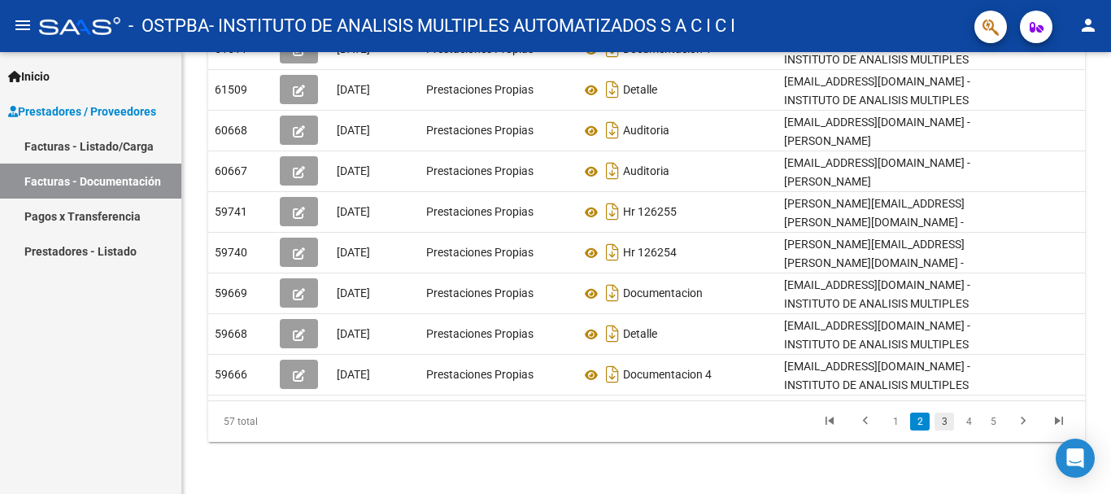
click at [937, 421] on link "3" at bounding box center [945, 421] width 20 height 18
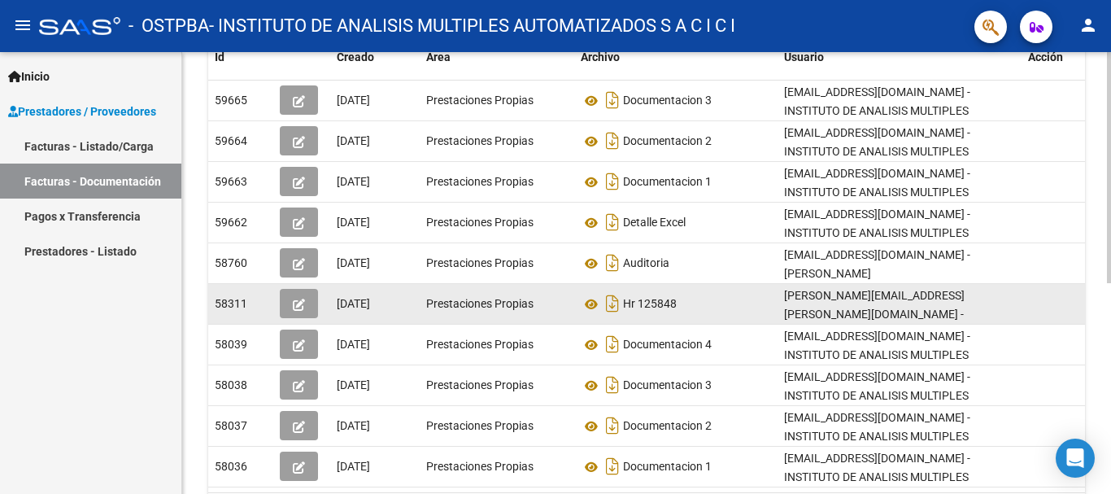
scroll to position [317, 0]
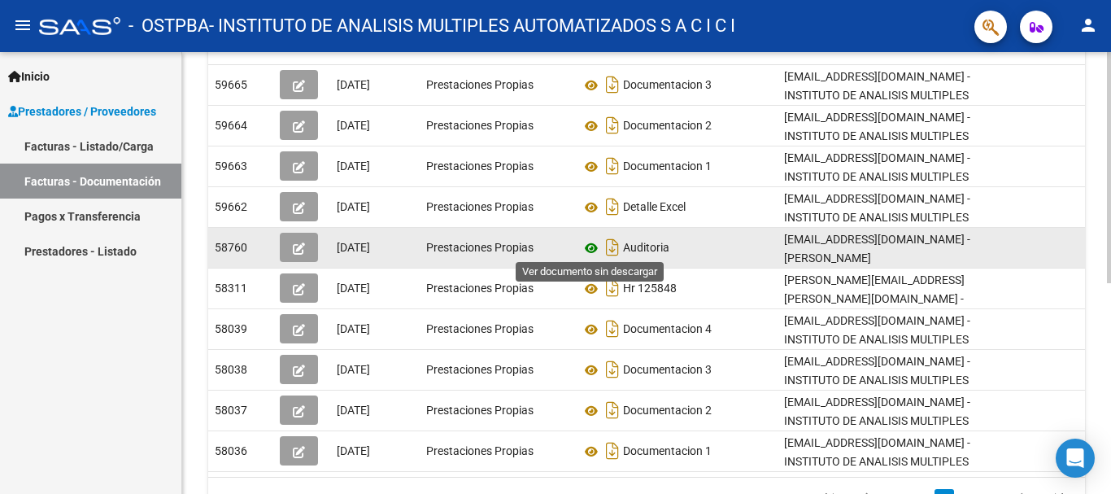
click at [589, 245] on icon at bounding box center [591, 248] width 21 height 20
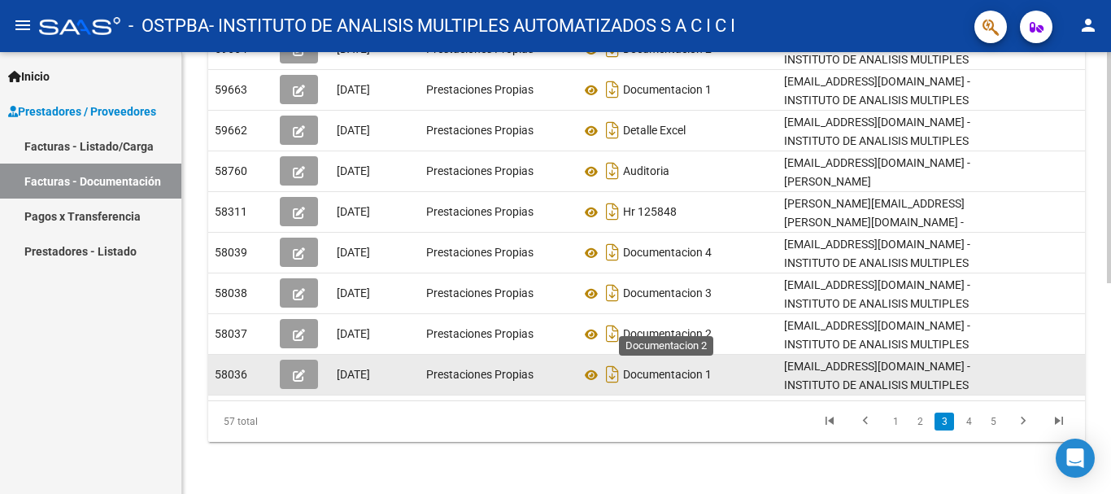
scroll to position [403, 0]
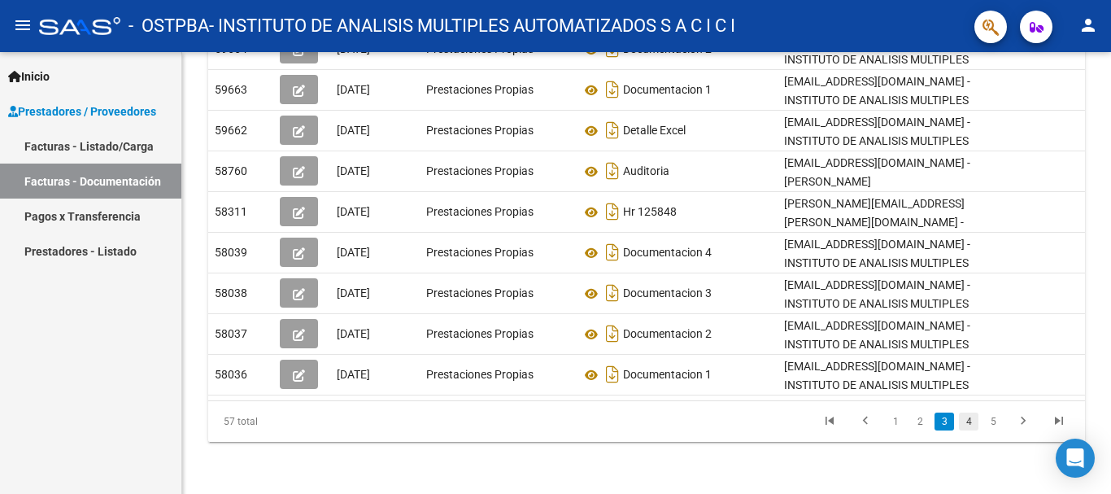
click at [974, 418] on link "4" at bounding box center [969, 421] width 20 height 18
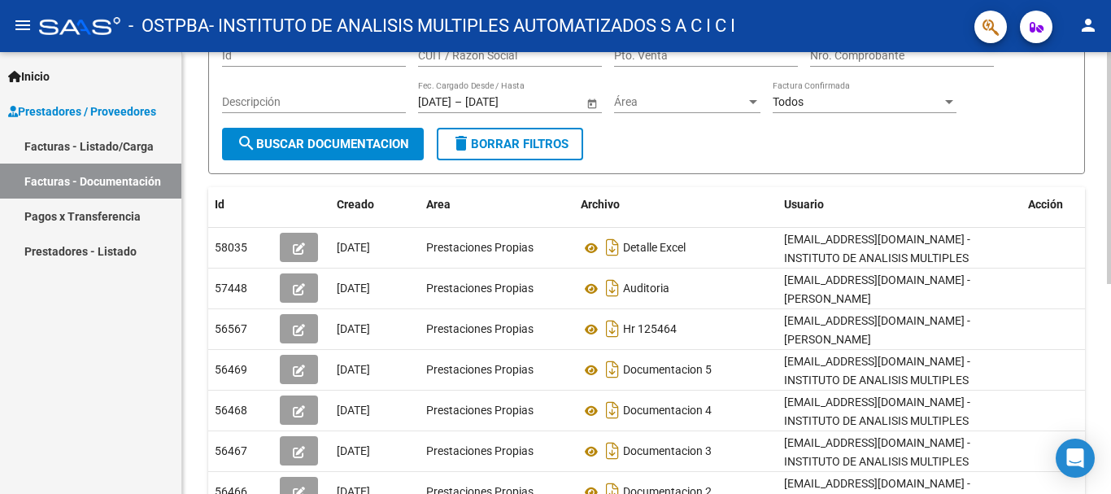
scroll to position [236, 0]
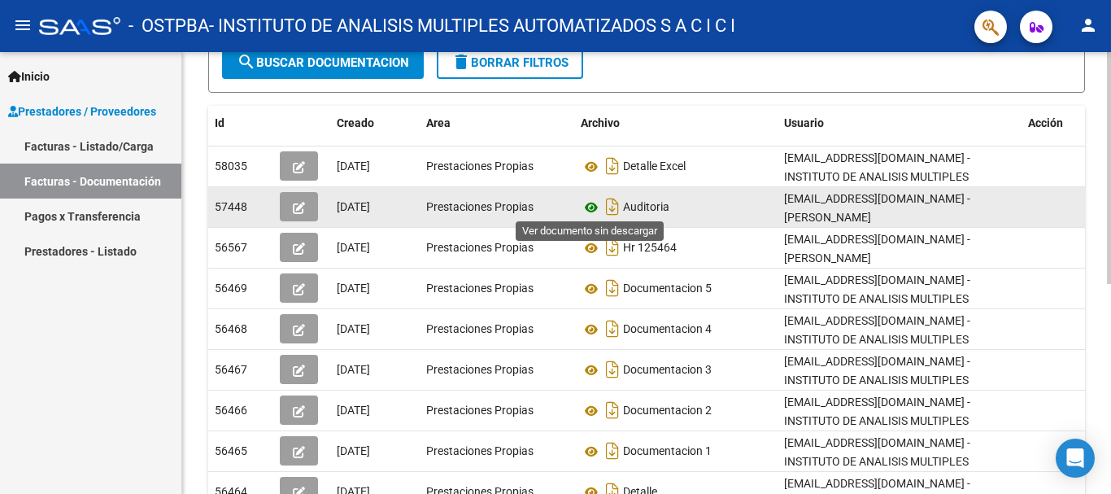
click at [587, 201] on icon at bounding box center [591, 208] width 21 height 20
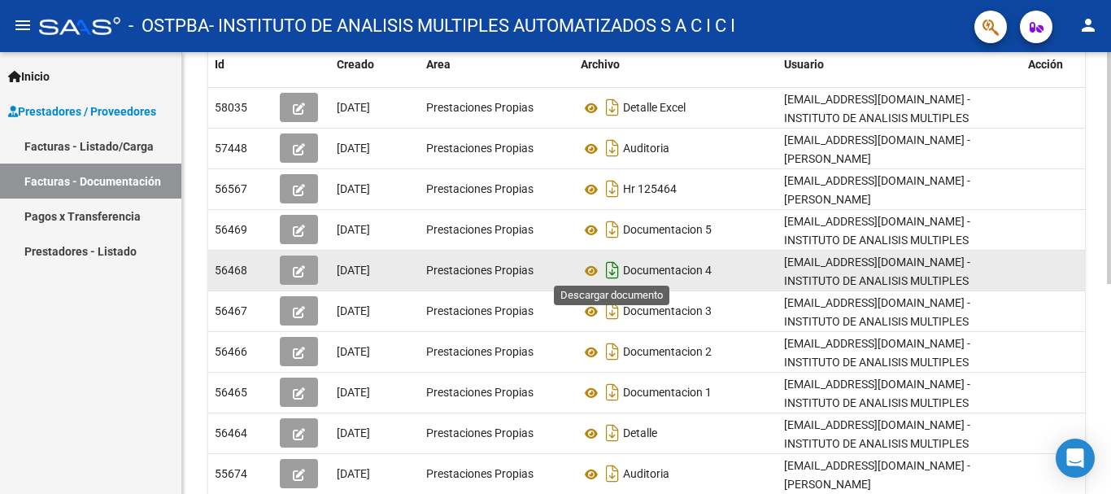
scroll to position [317, 0]
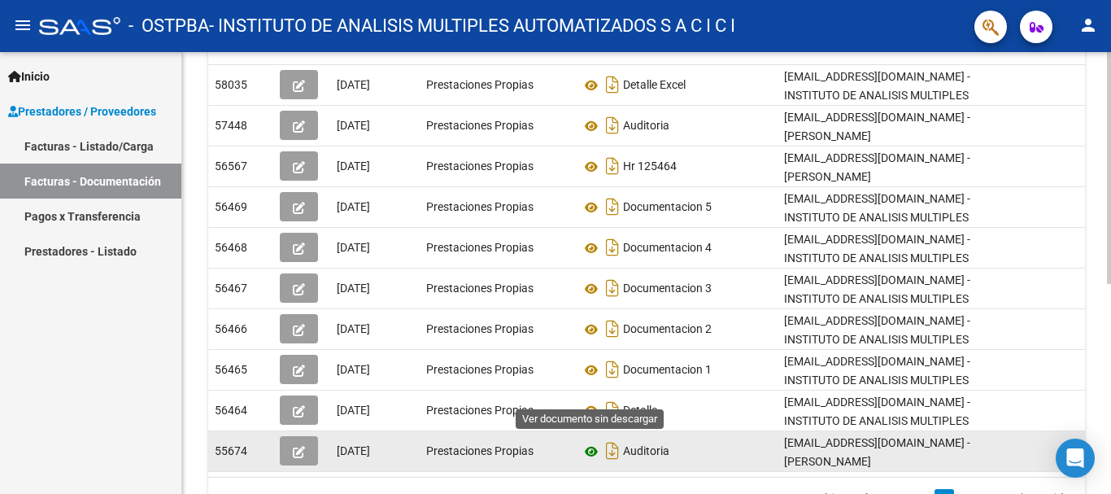
click at [591, 442] on icon at bounding box center [591, 452] width 21 height 20
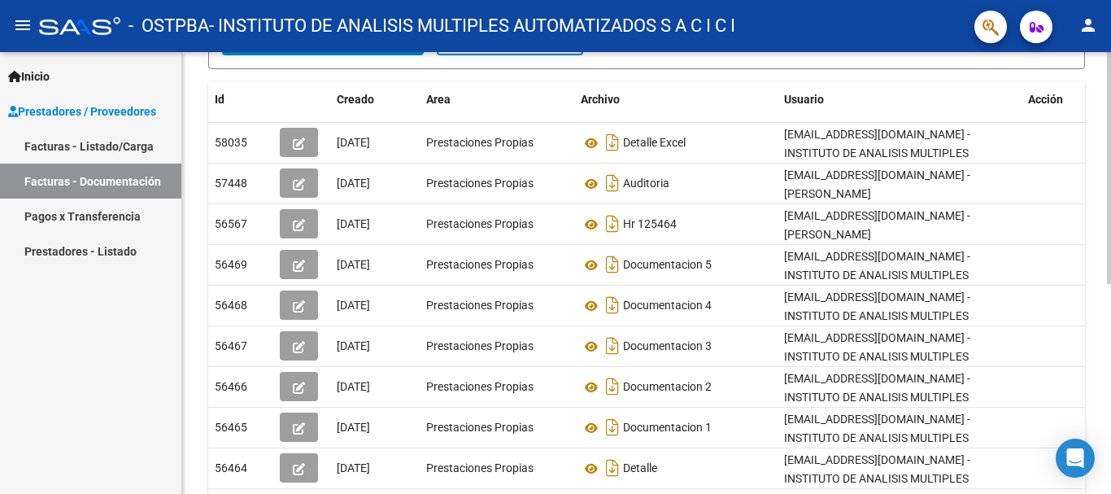
scroll to position [399, 0]
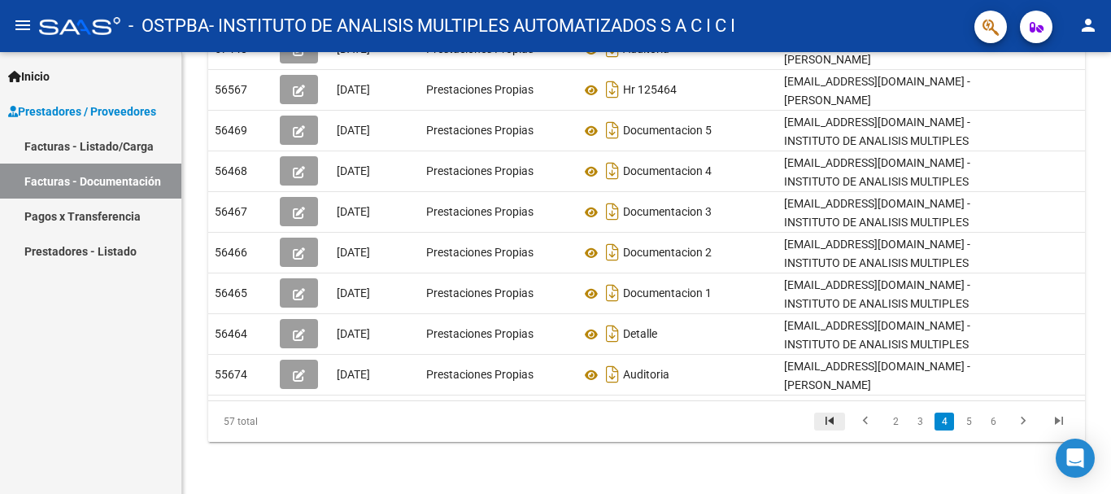
click at [840, 423] on link "go to first page" at bounding box center [829, 421] width 31 height 18
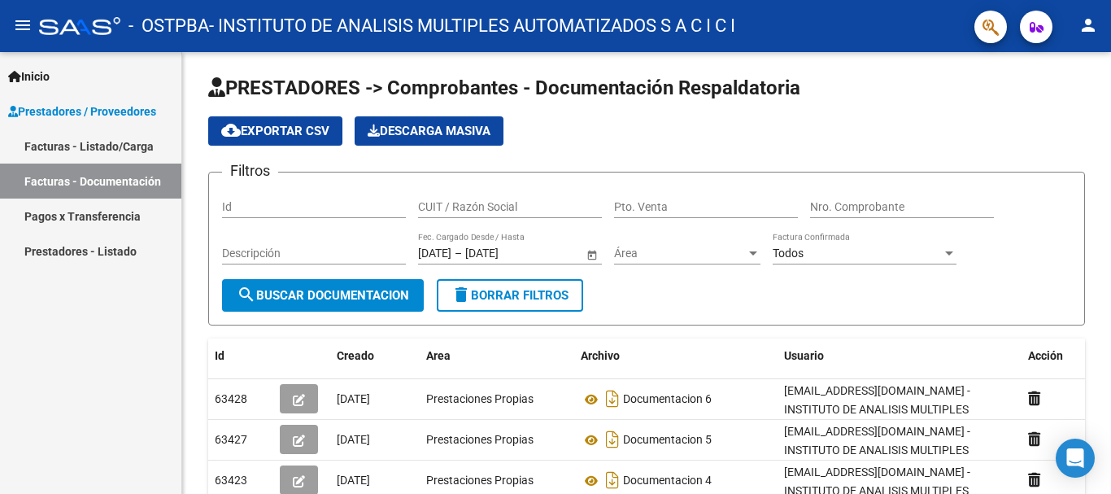
scroll to position [0, 0]
